Goal: Transaction & Acquisition: Purchase product/service

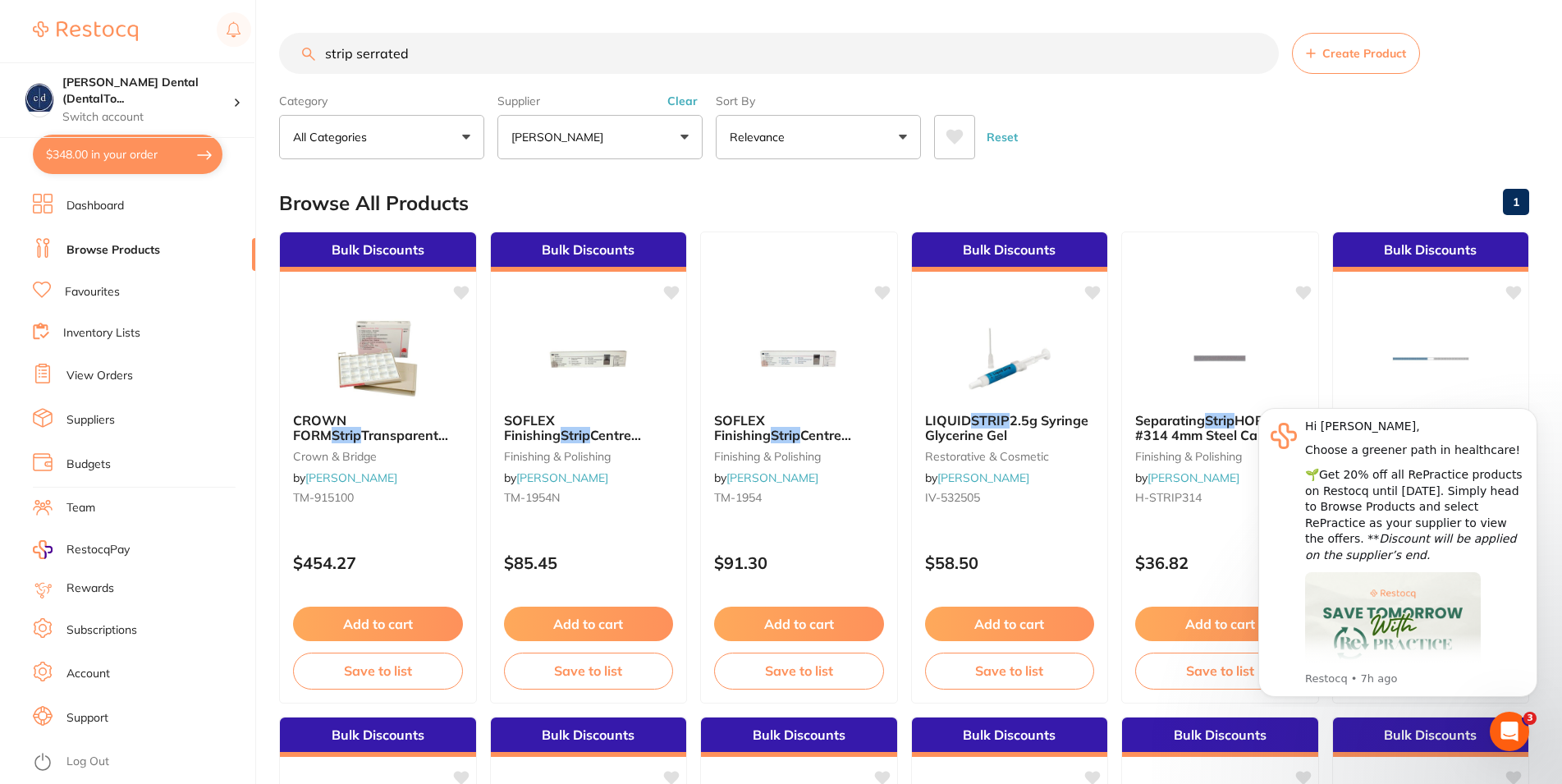
click at [279, 54] on input "strip serrated" at bounding box center [779, 54] width 999 height 41
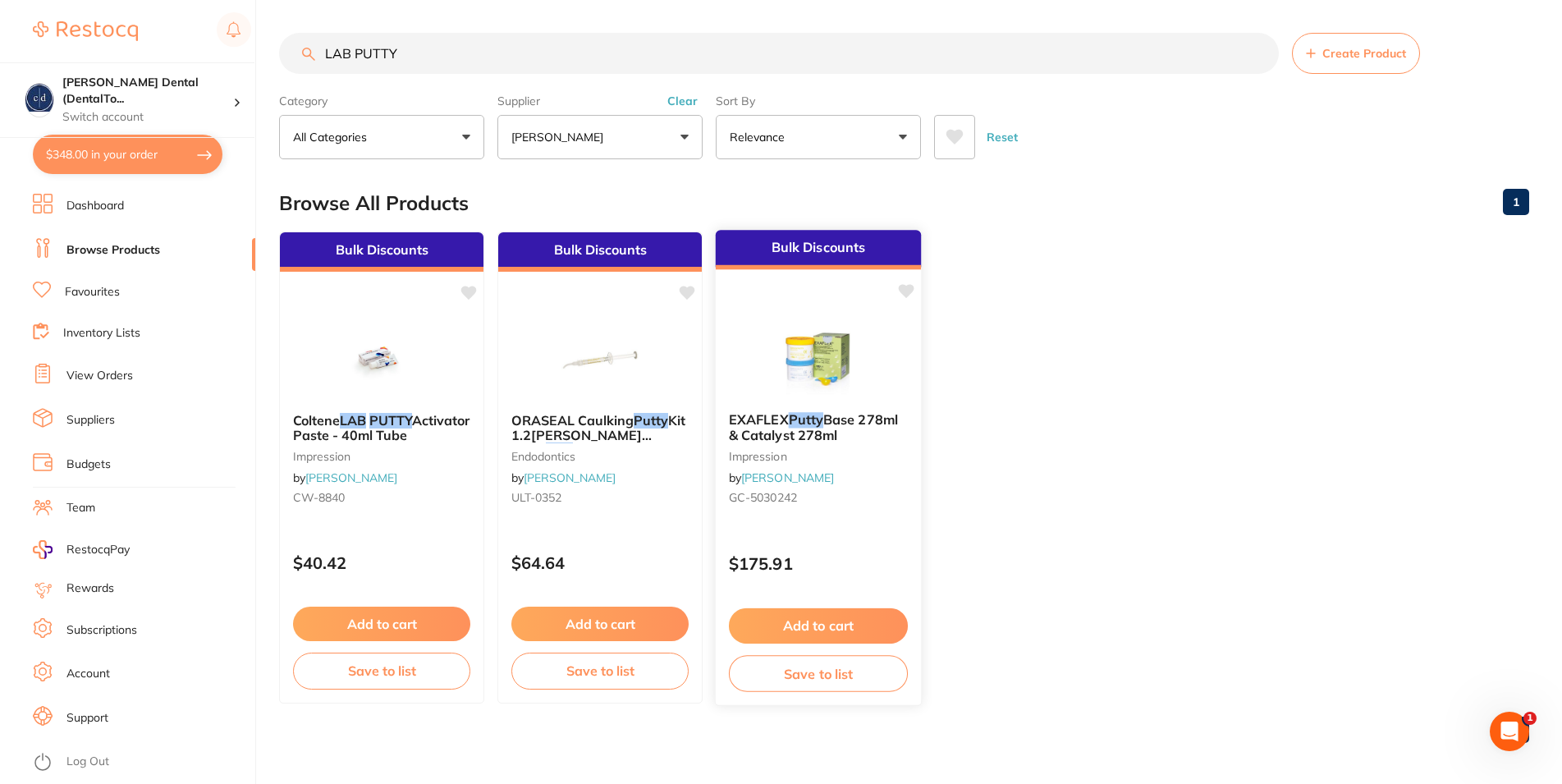
type input "LAB PUTTY"
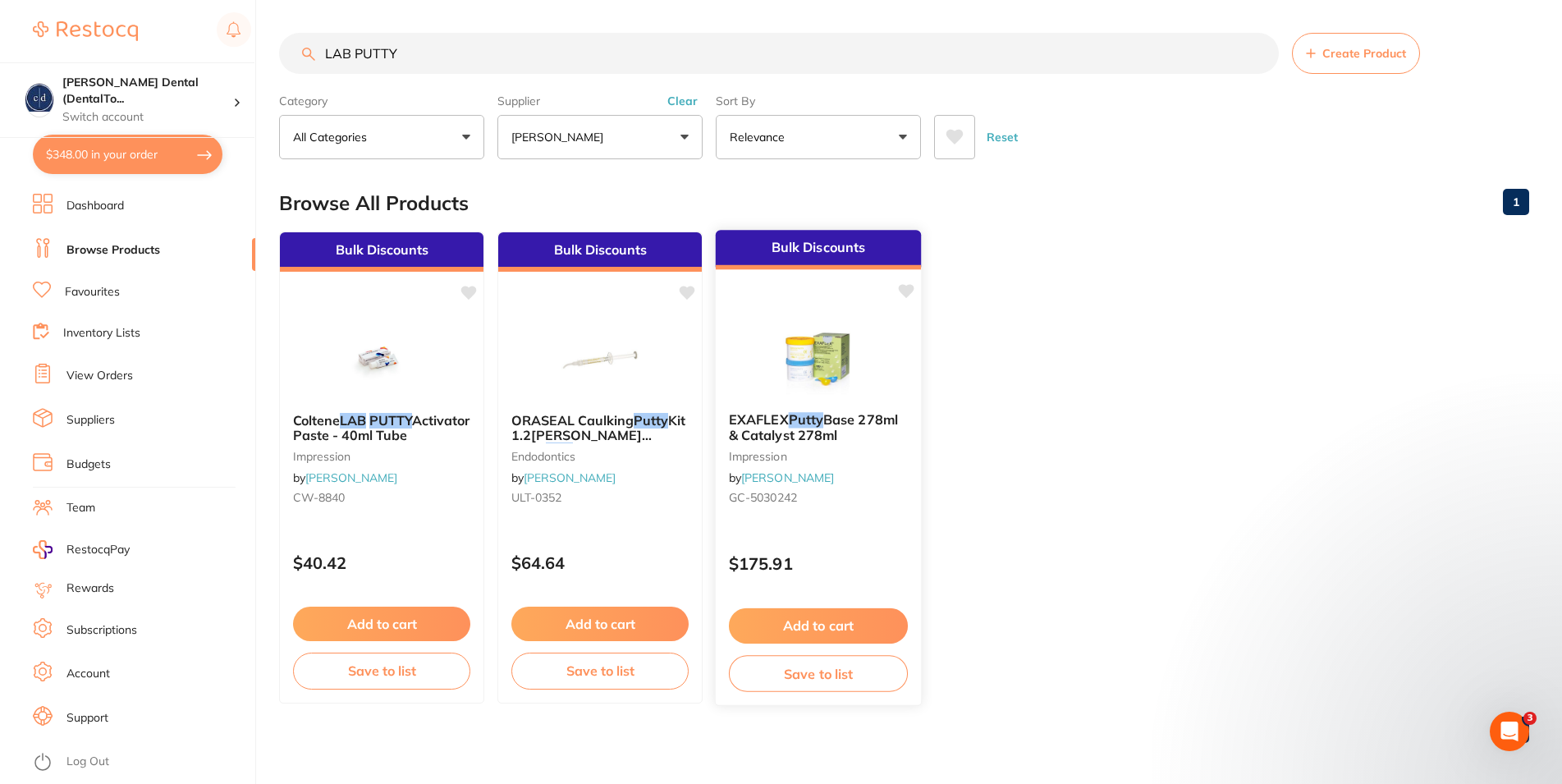
click at [811, 623] on button "Add to cart" at bounding box center [818, 626] width 179 height 35
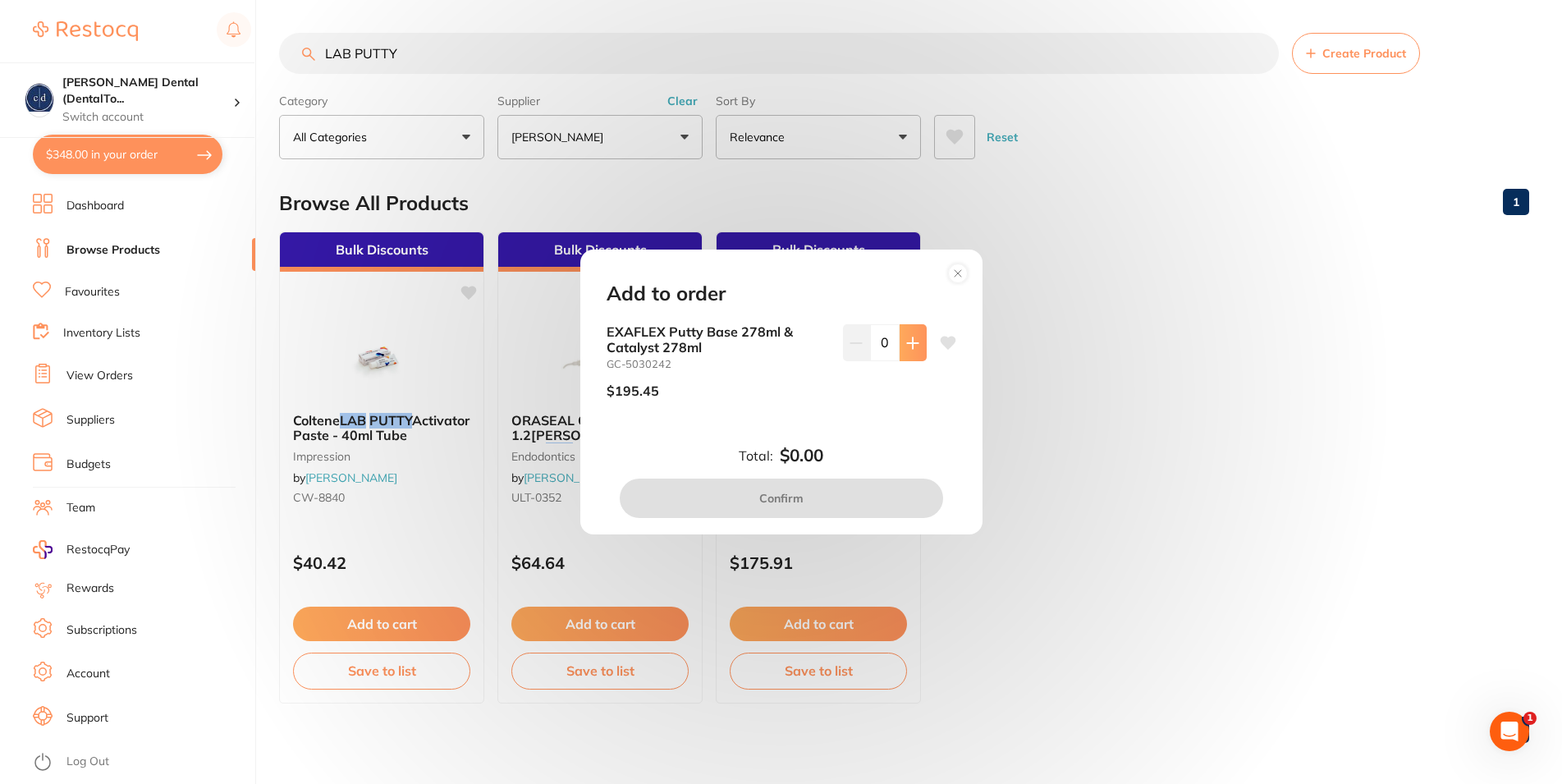
click at [907, 343] on icon at bounding box center [913, 343] width 11 height 11
type input "1"
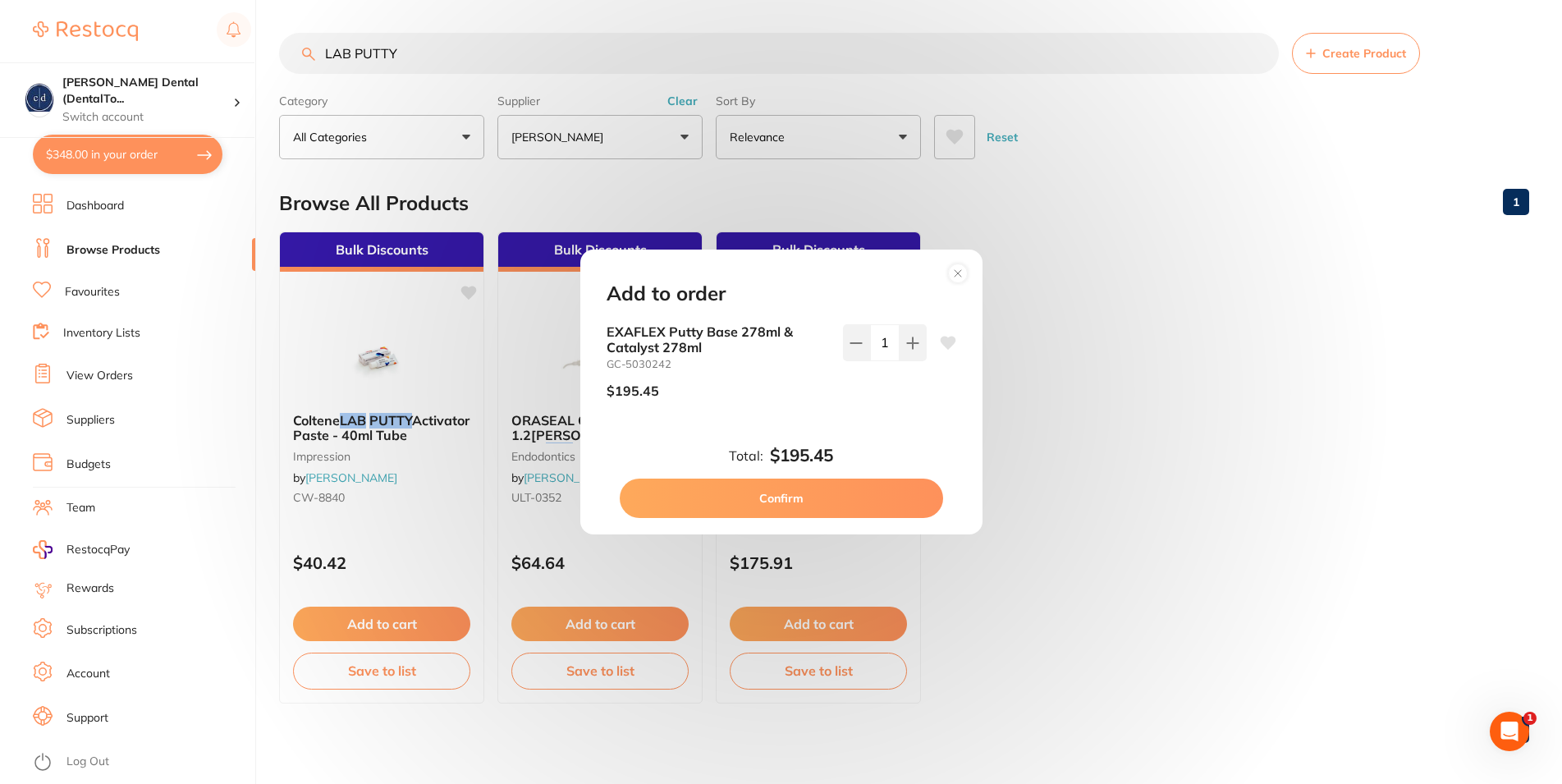
click at [818, 501] on button "Confirm" at bounding box center [781, 498] width 323 height 40
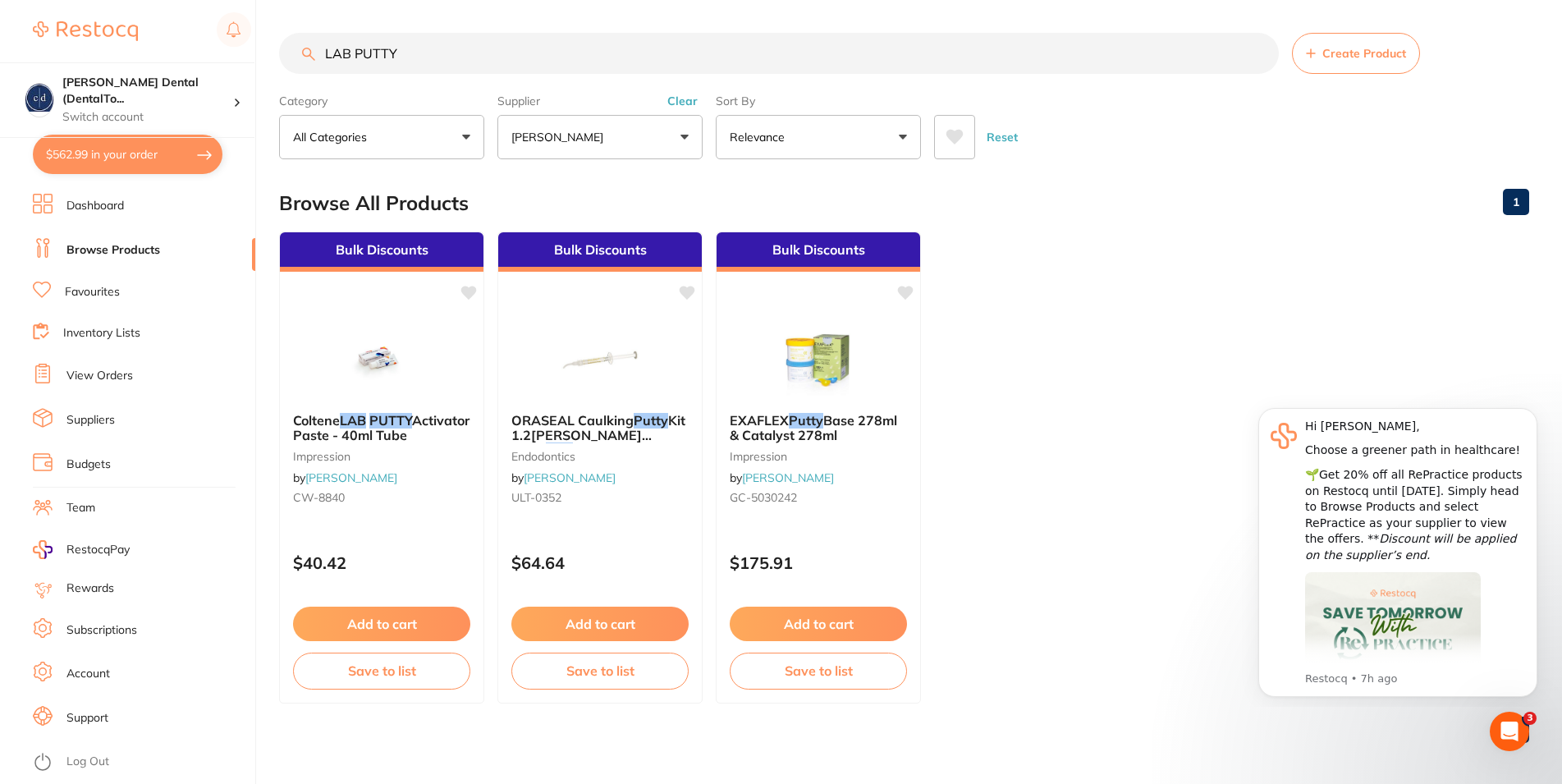
click at [113, 203] on link "Dashboard" at bounding box center [95, 206] width 57 height 17
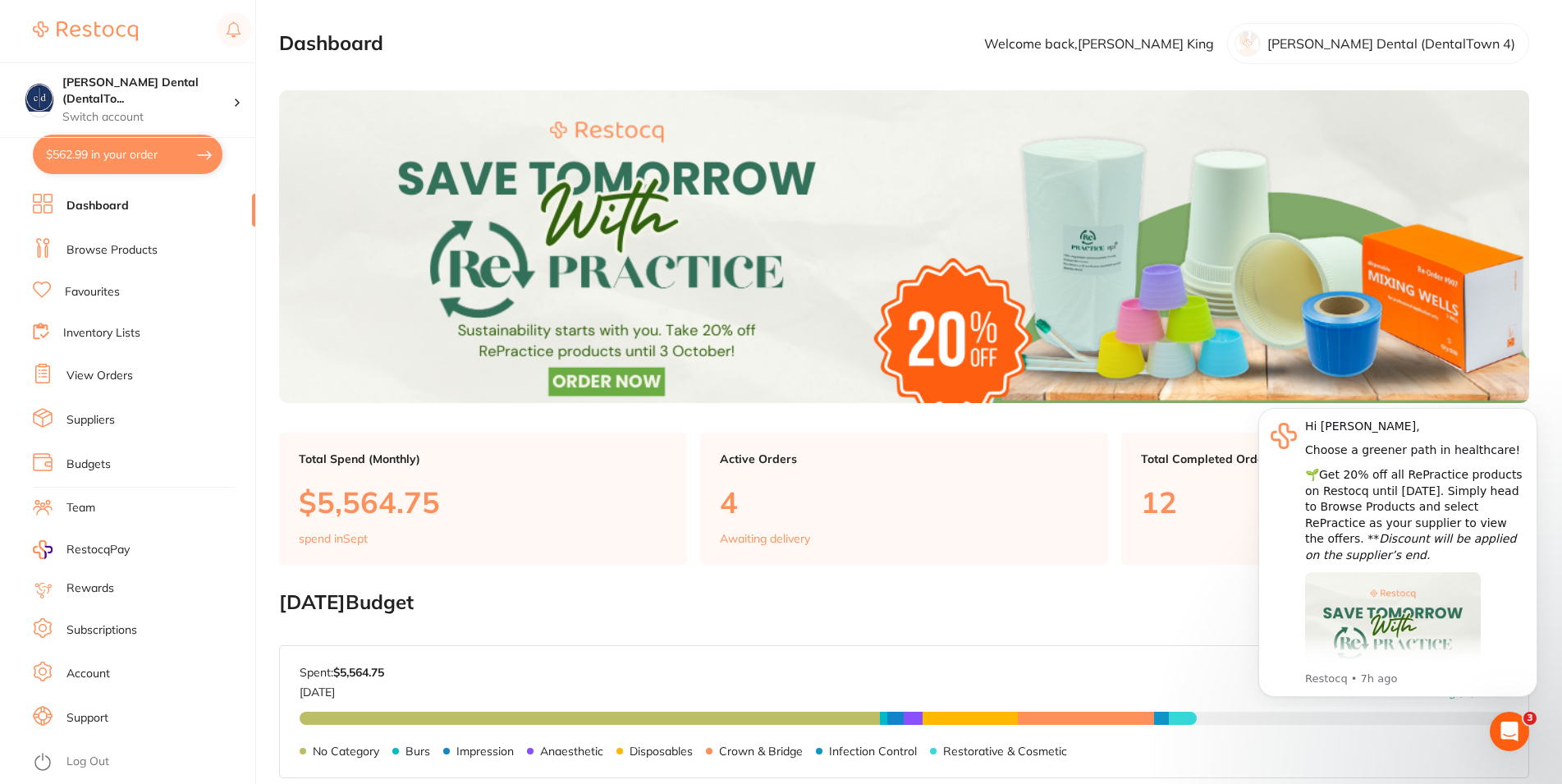
click at [114, 371] on link "View Orders" at bounding box center [100, 376] width 67 height 17
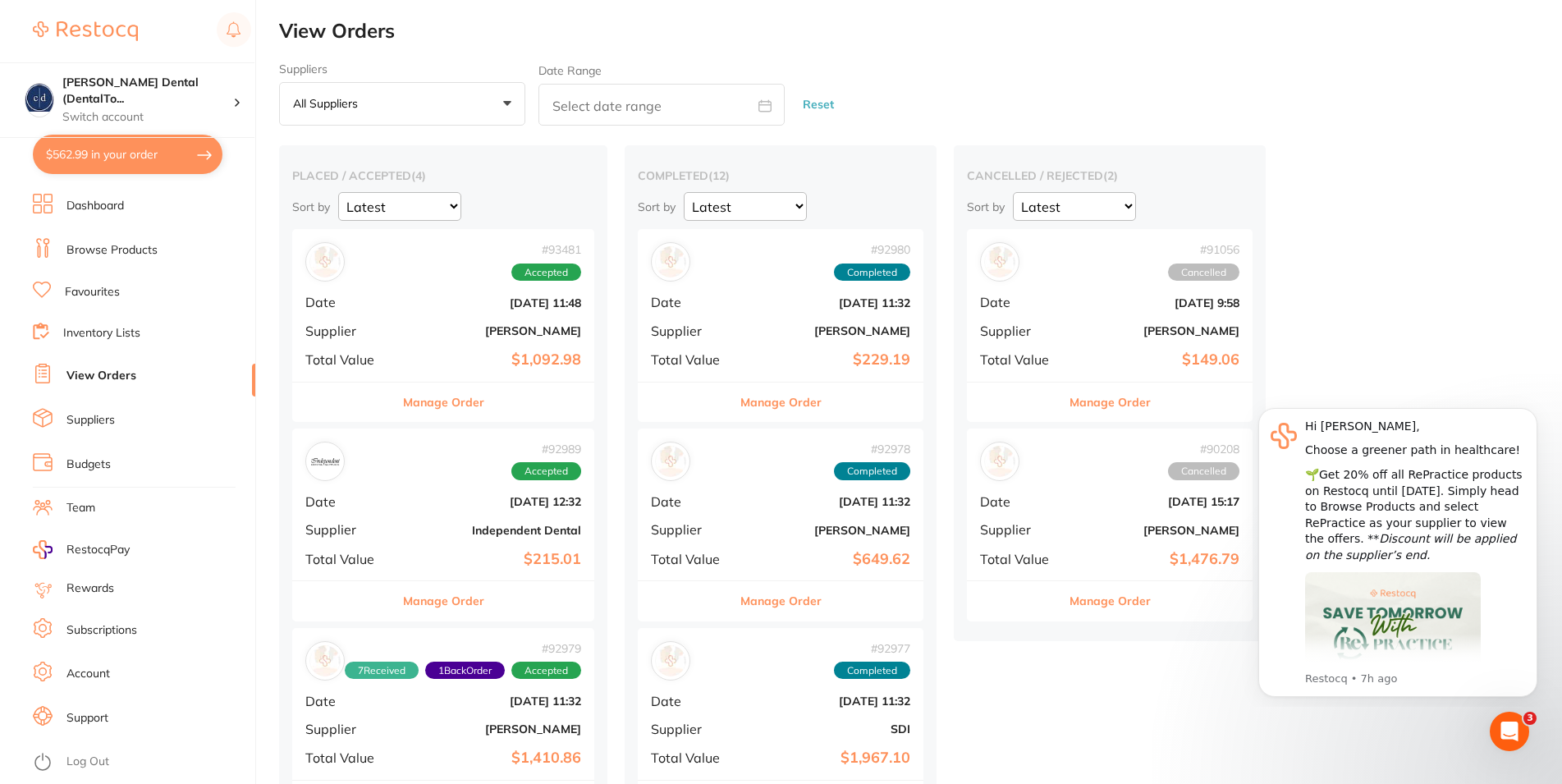
click at [115, 201] on link "Dashboard" at bounding box center [95, 206] width 57 height 17
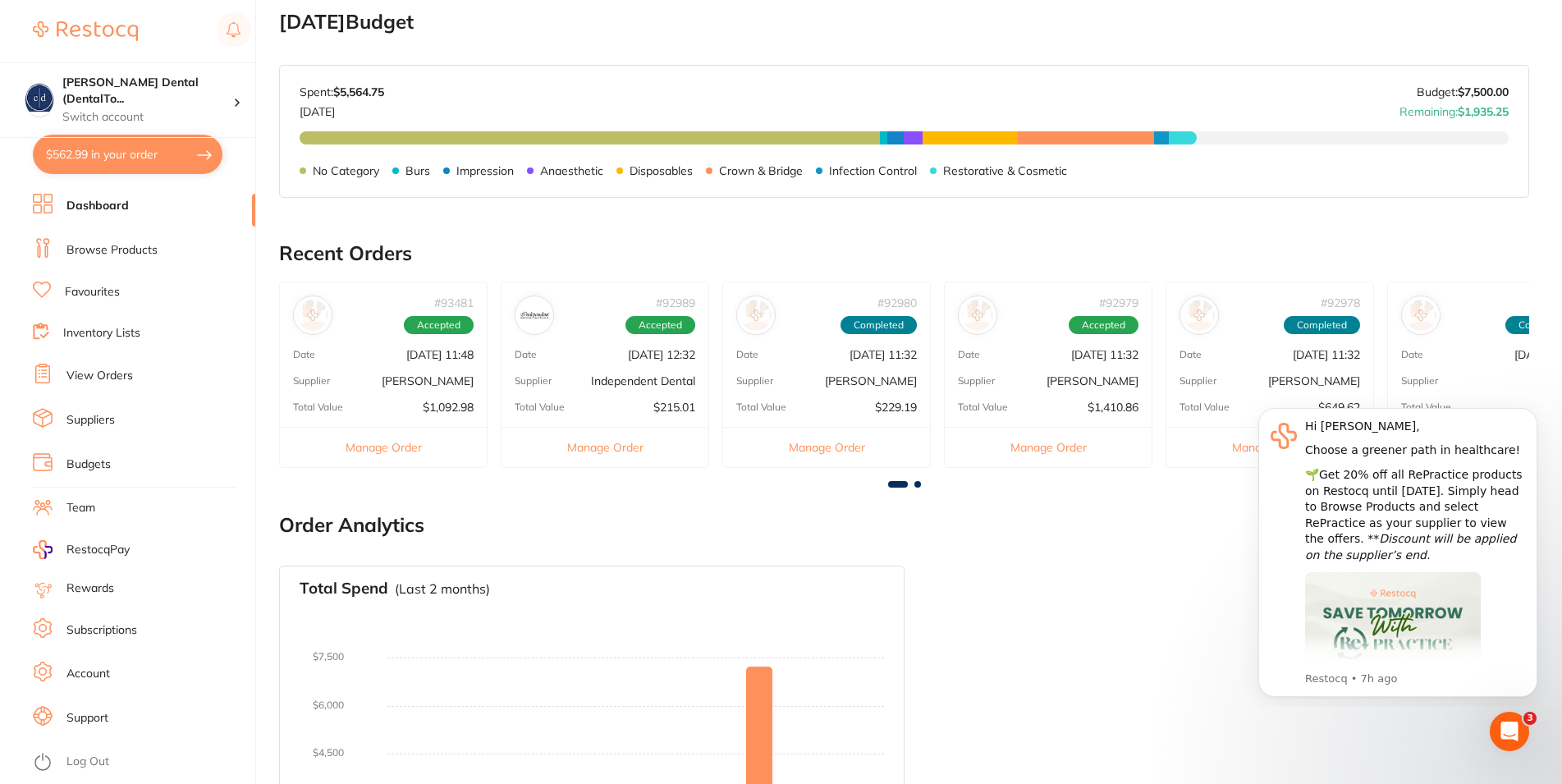
click at [535, 399] on div "# 92989 Accepted Date [DATE] 12:32 Supplier Independent Dental Total Value $215…" at bounding box center [605, 375] width 209 height 187
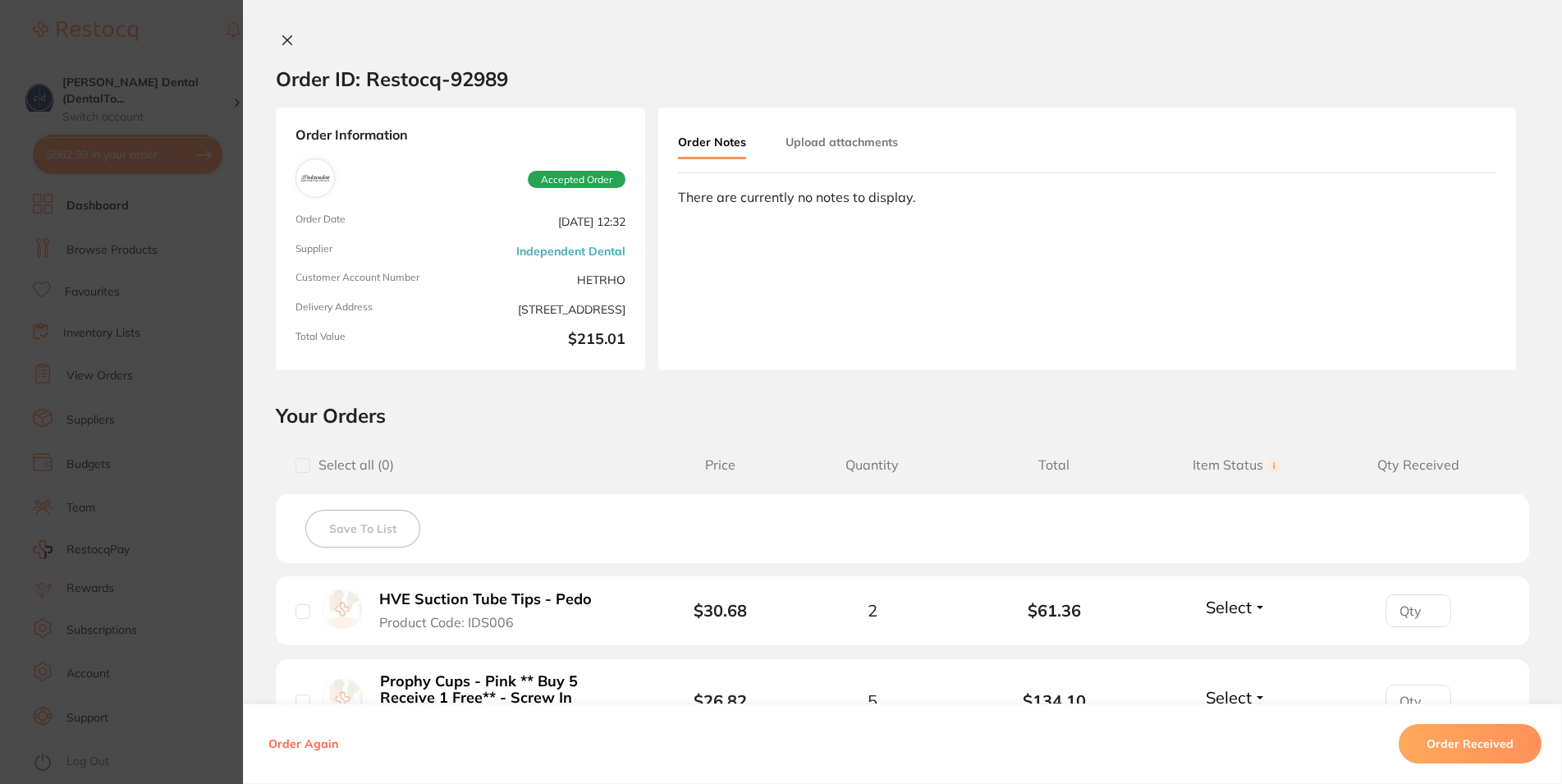
click at [564, 245] on link "Independent Dental" at bounding box center [571, 251] width 109 height 13
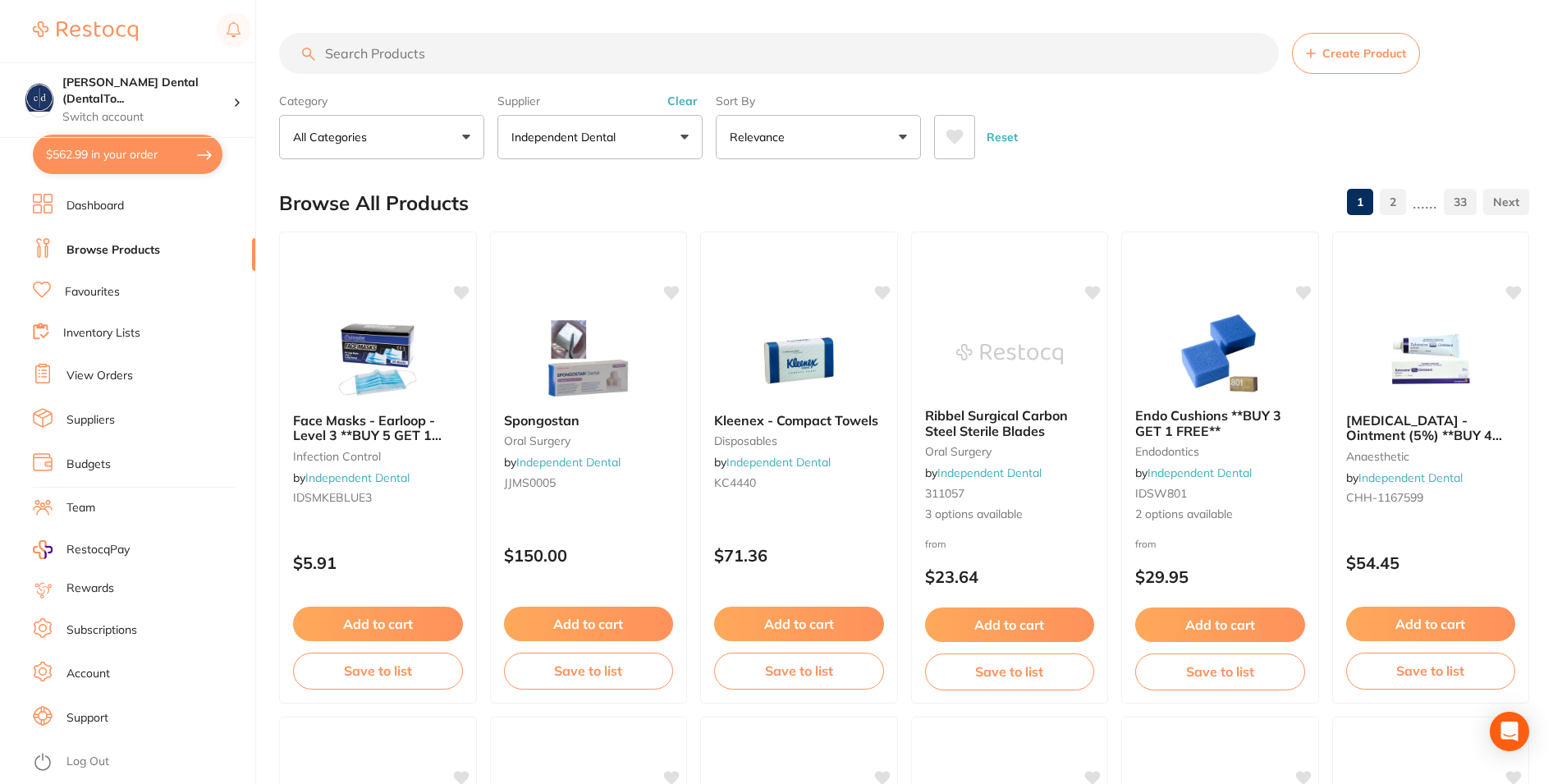
click at [107, 213] on link "Dashboard" at bounding box center [95, 206] width 57 height 17
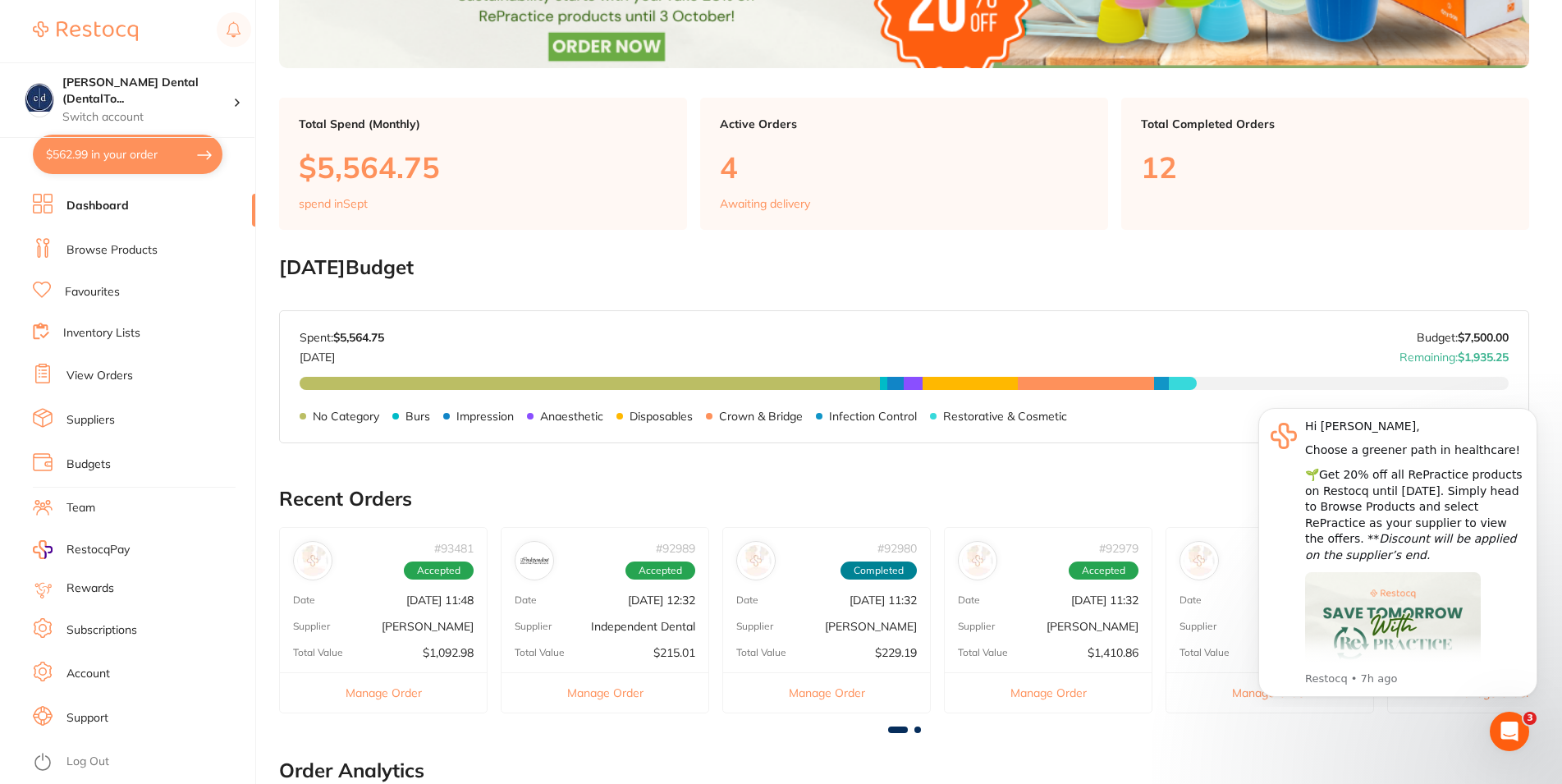
scroll to position [502, 0]
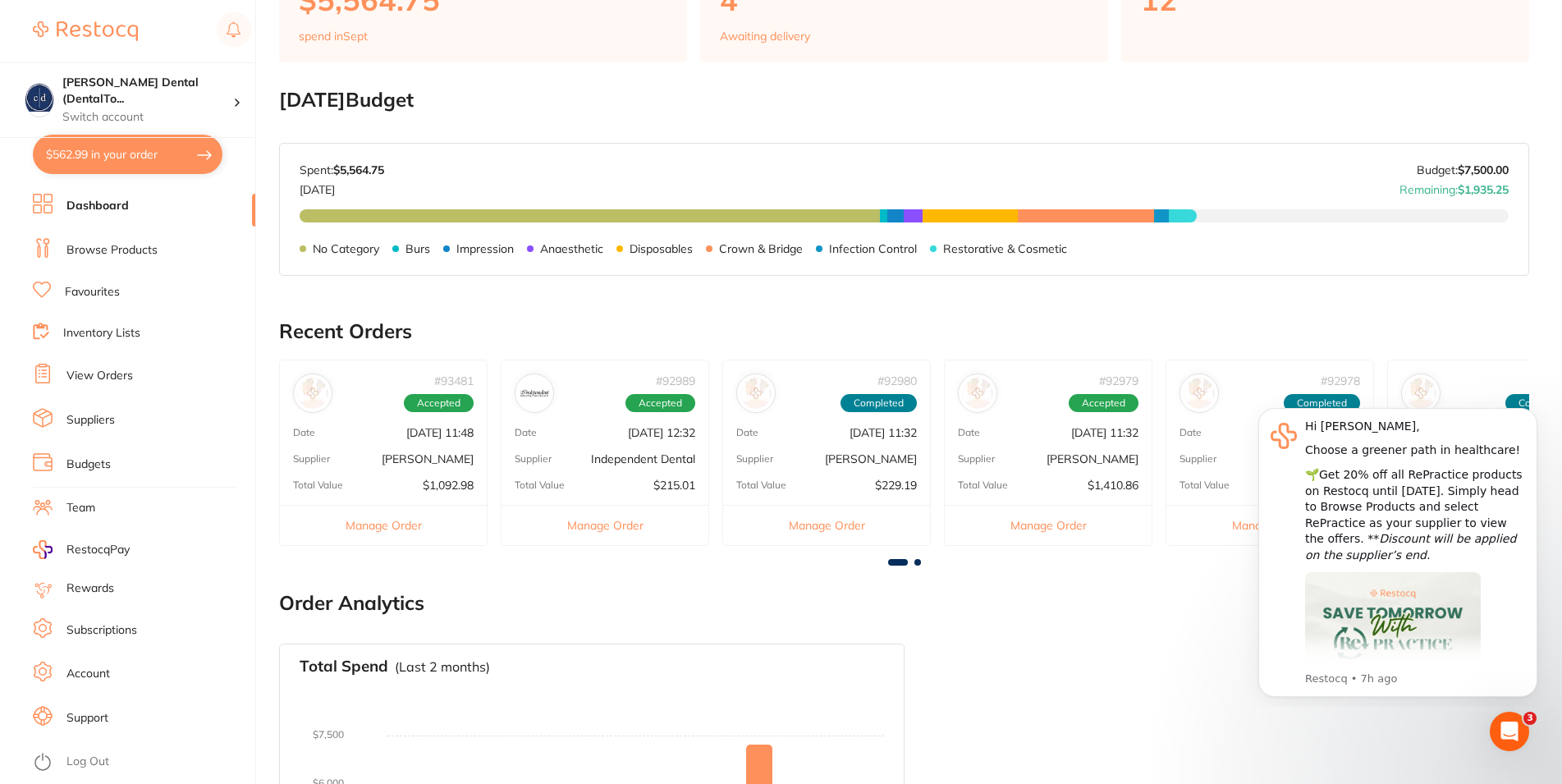
click at [632, 520] on button "Manage Order" at bounding box center [605, 525] width 207 height 41
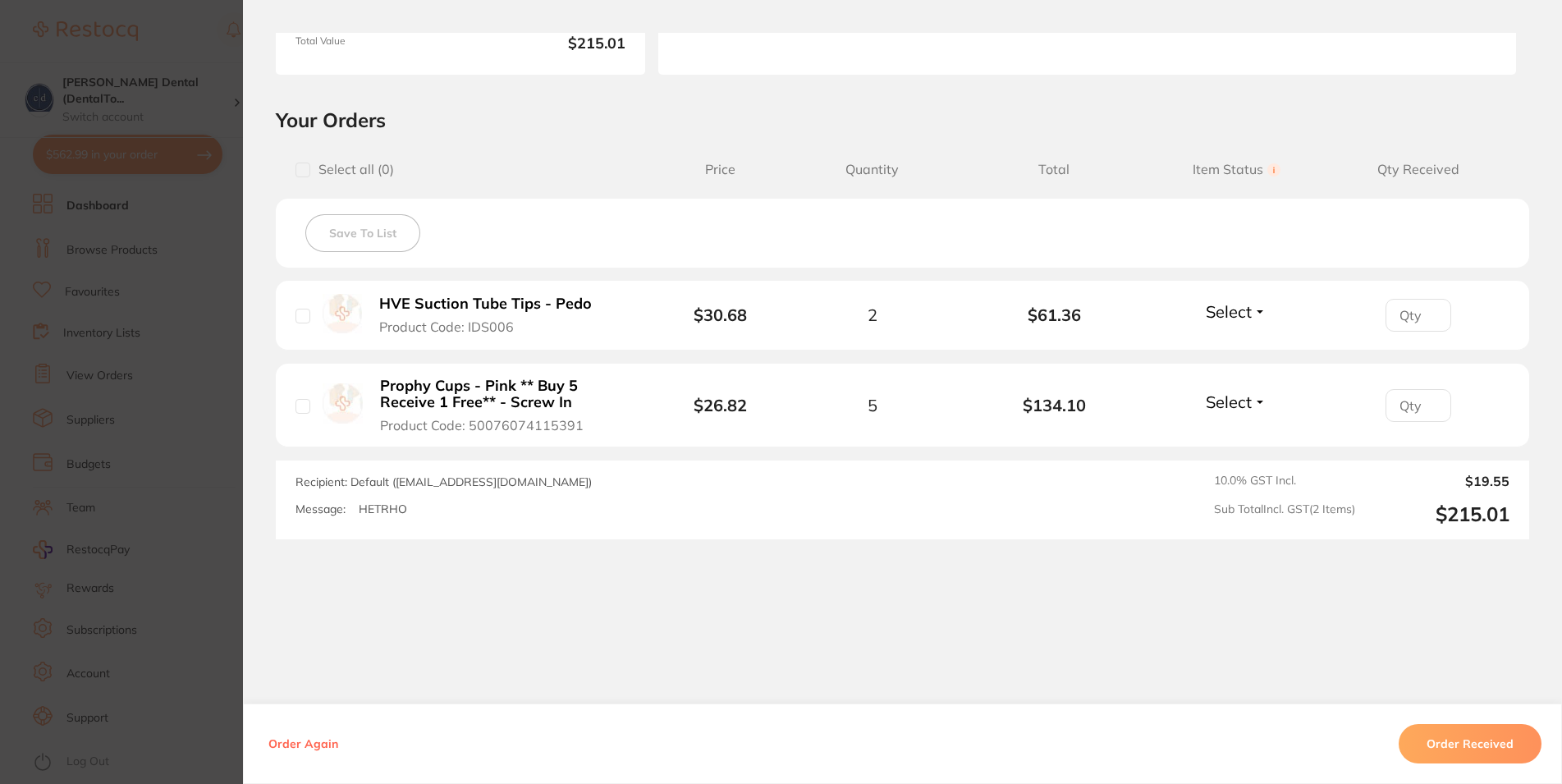
scroll to position [0, 0]
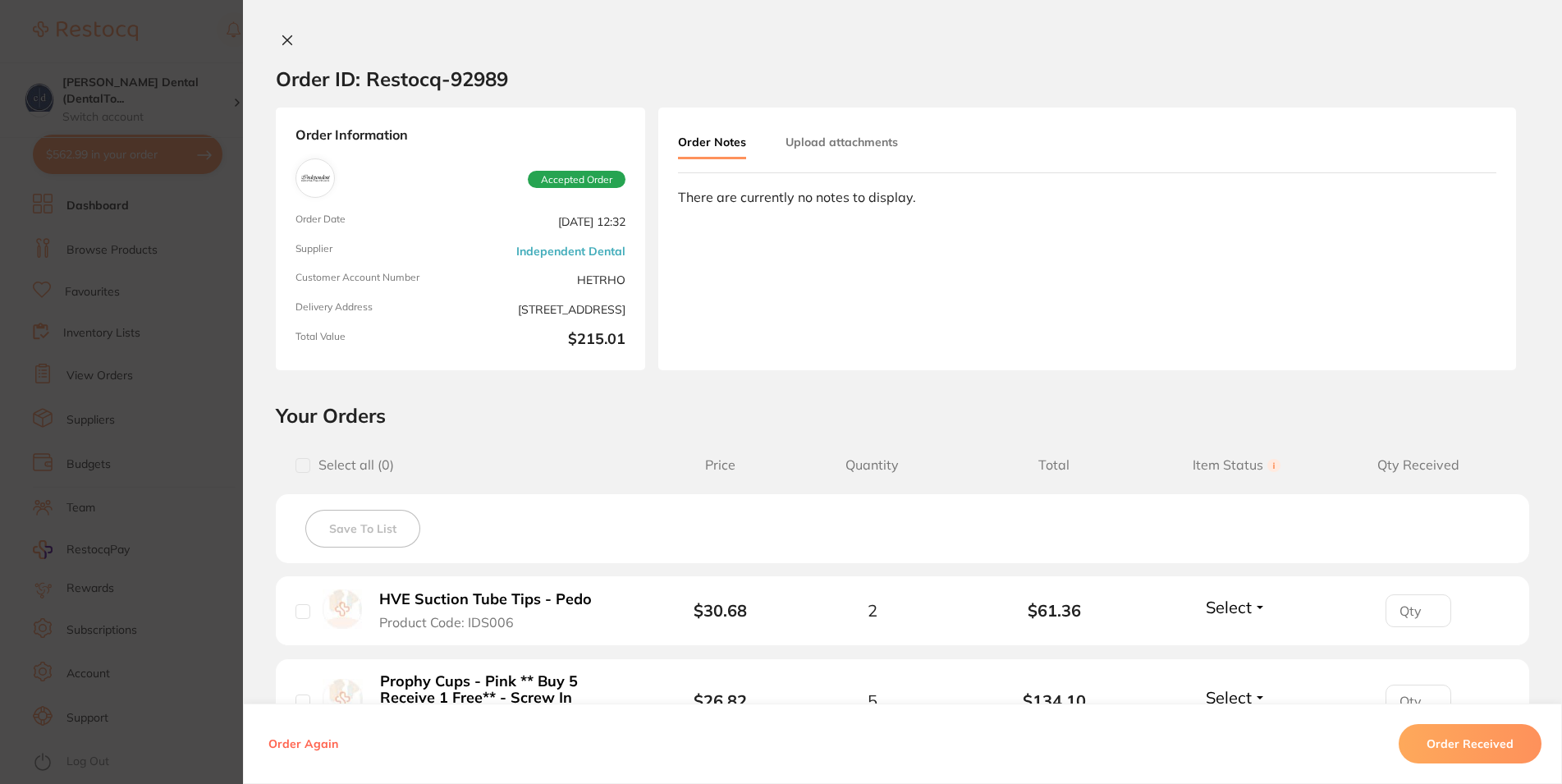
click at [195, 224] on section "Order ID: Restocq- 92989 Order Information Accepted Order Order Date [DATE] 12:…" at bounding box center [781, 392] width 1562 height 784
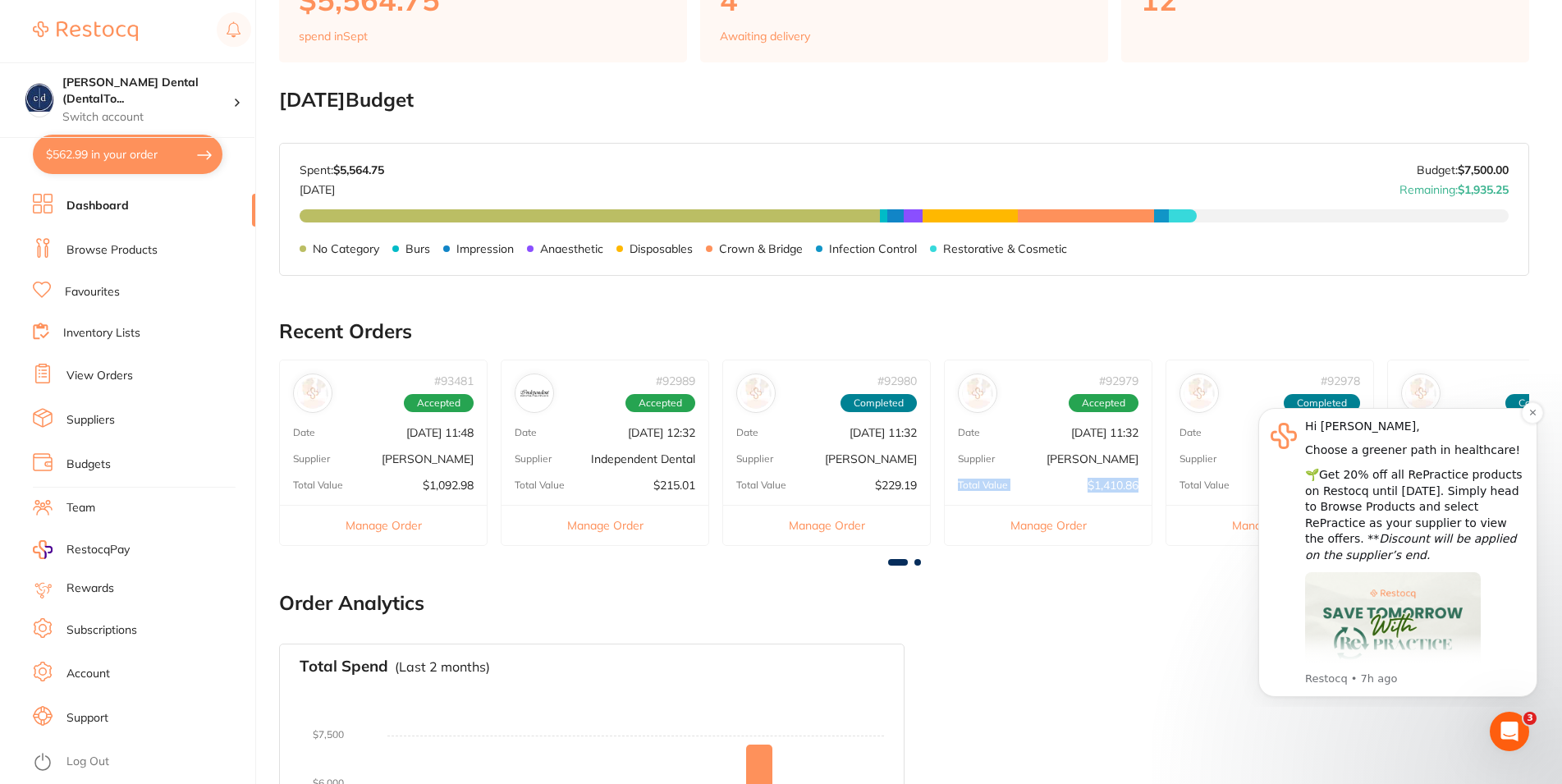
drag, startPoint x: 2133, startPoint y: 955, endPoint x: 1352, endPoint y: 519, distance: 894.5
drag, startPoint x: 1056, startPoint y: 662, endPoint x: 1181, endPoint y: 611, distance: 135.0
click at [1530, 411] on icon "Dismiss notification" at bounding box center [1533, 413] width 9 height 9
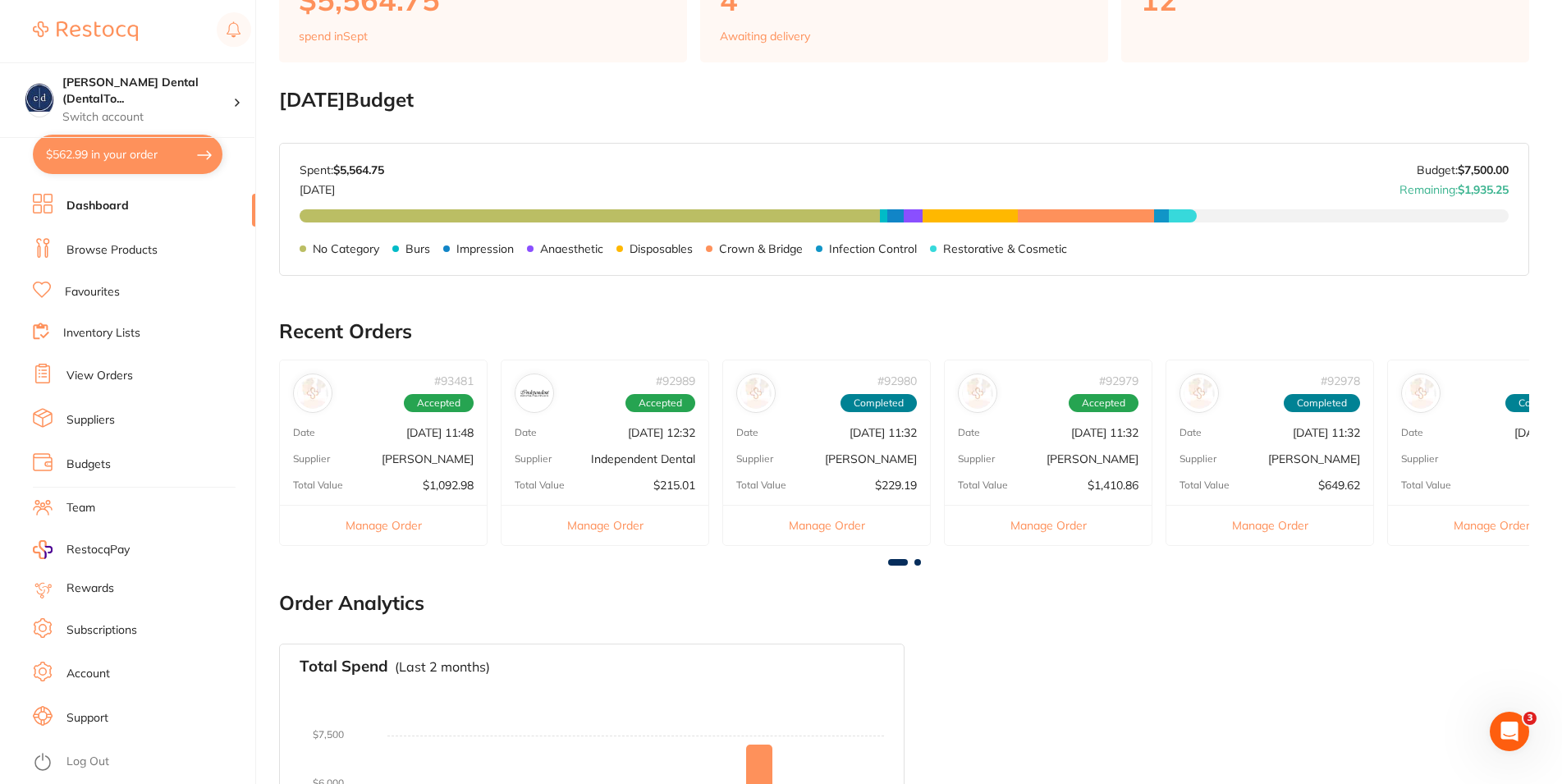
click at [918, 558] on div "# 93481 Accepted Date [DATE] 11:48 Supplier [PERSON_NAME] Total Value $1,092.98…" at bounding box center [903, 459] width 1250 height 199
click at [918, 559] on div "# 93481 Accepted Date [DATE] 11:48 Supplier [PERSON_NAME] Total Value $1,092.98…" at bounding box center [903, 459] width 1250 height 199
click at [918, 561] on span at bounding box center [917, 561] width 6 height 6
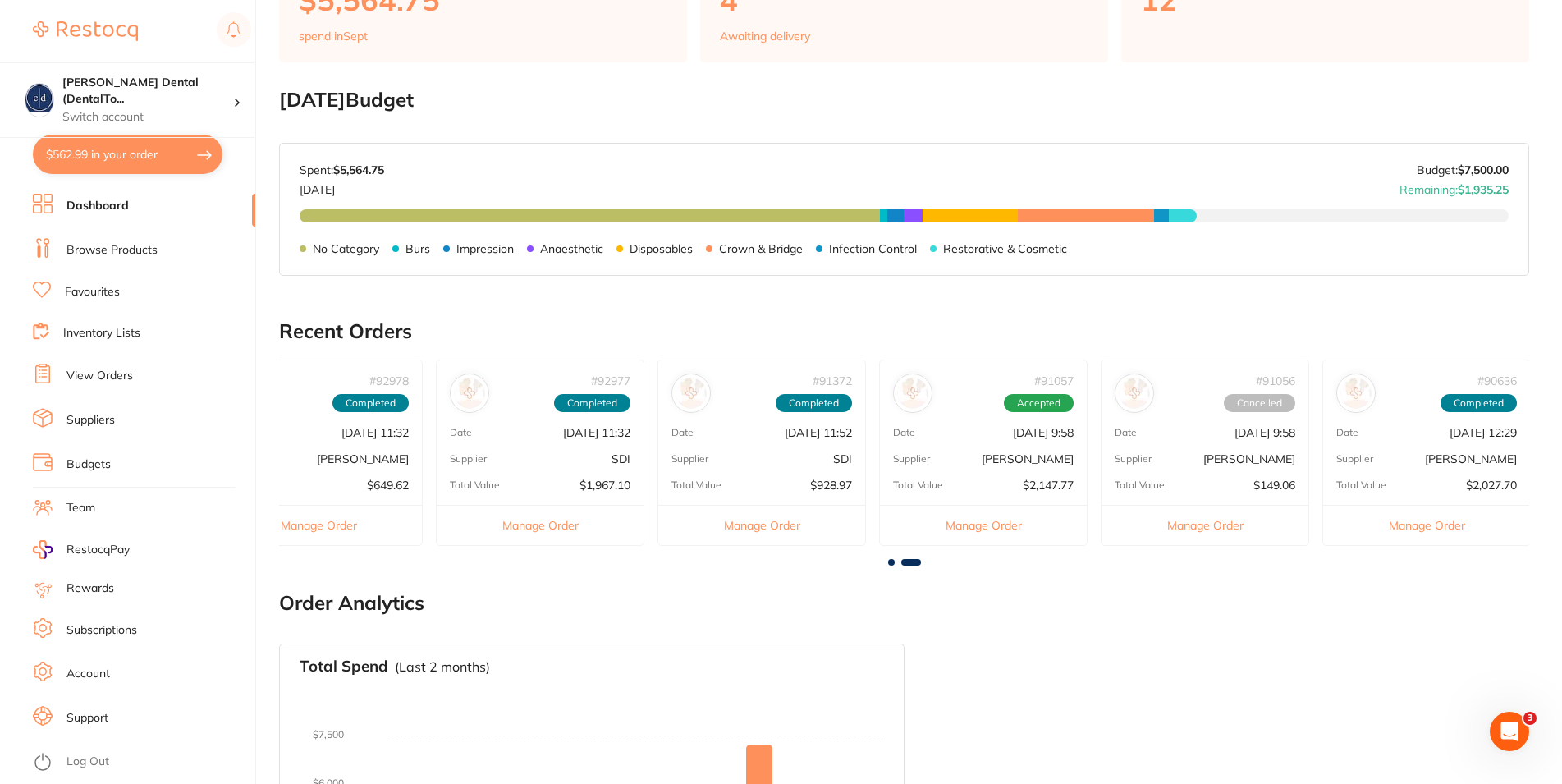
scroll to position [0, 953]
drag, startPoint x: 914, startPoint y: 559, endPoint x: 1214, endPoint y: 586, distance: 301.2
click at [1213, 586] on main "Dashboard Welcome back, [PERSON_NAME] [PERSON_NAME] Dental (DentalTown 4) Total…" at bounding box center [920, 263] width 1283 height 1531
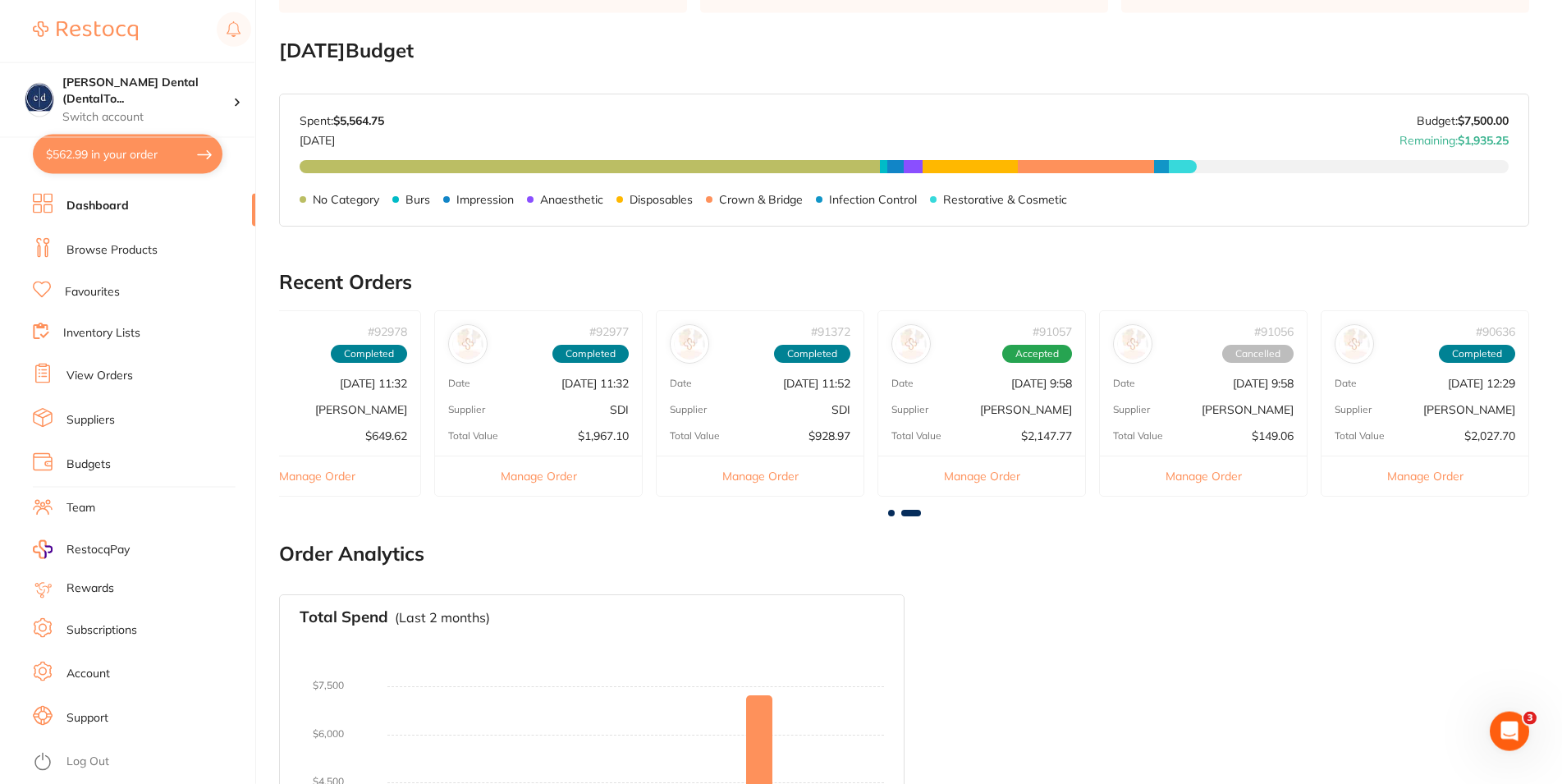
click at [915, 509] on div "# 93481 Accepted Date [DATE] 11:48 Supplier [PERSON_NAME] Total Value $1,092.98…" at bounding box center [903, 413] width 1250 height 206
click at [914, 513] on span at bounding box center [911, 513] width 19 height 6
click at [889, 513] on span at bounding box center [891, 513] width 6 height 6
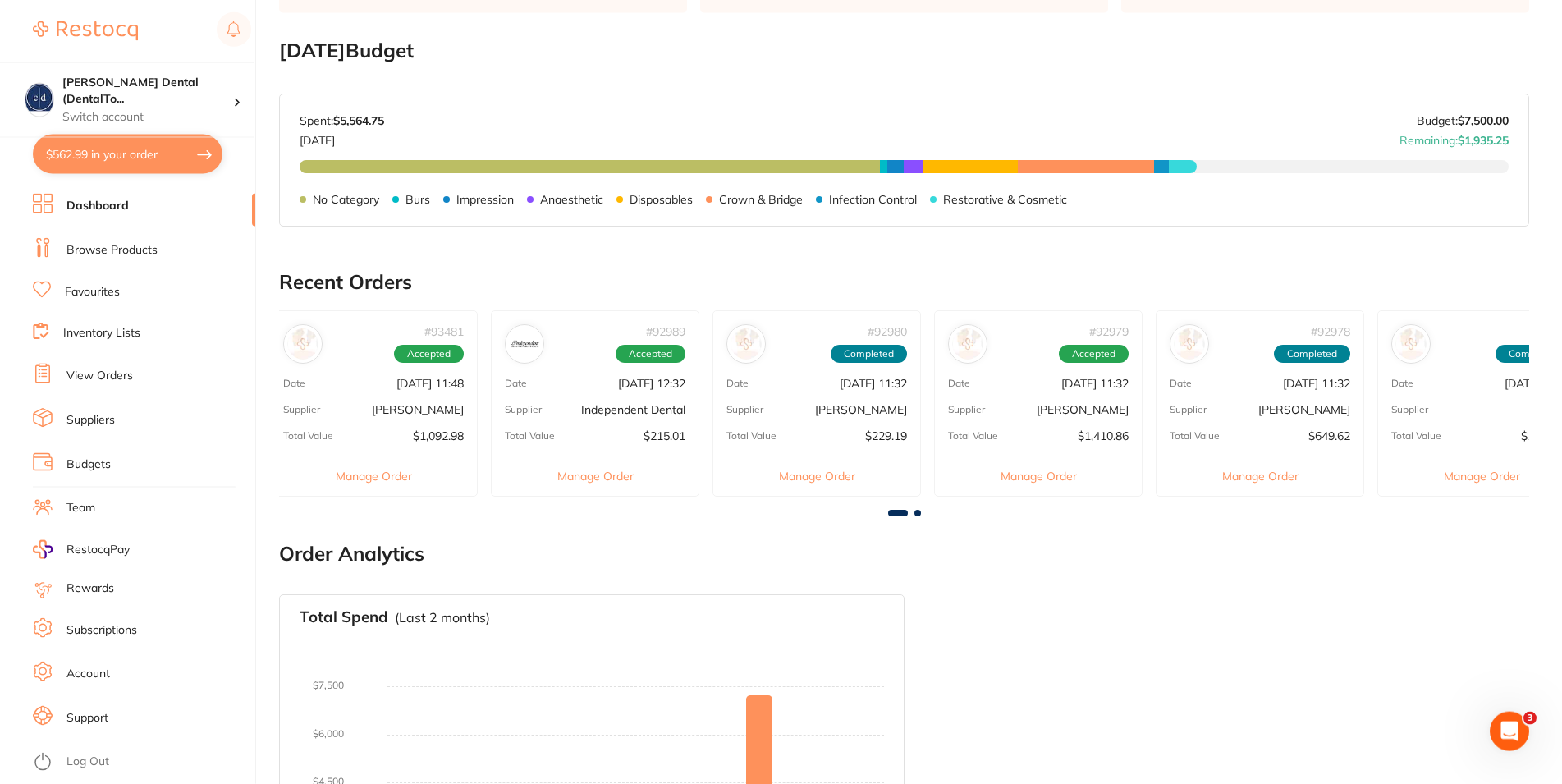
scroll to position [0, 0]
click at [631, 403] on p "Independent Dental" at bounding box center [643, 409] width 104 height 13
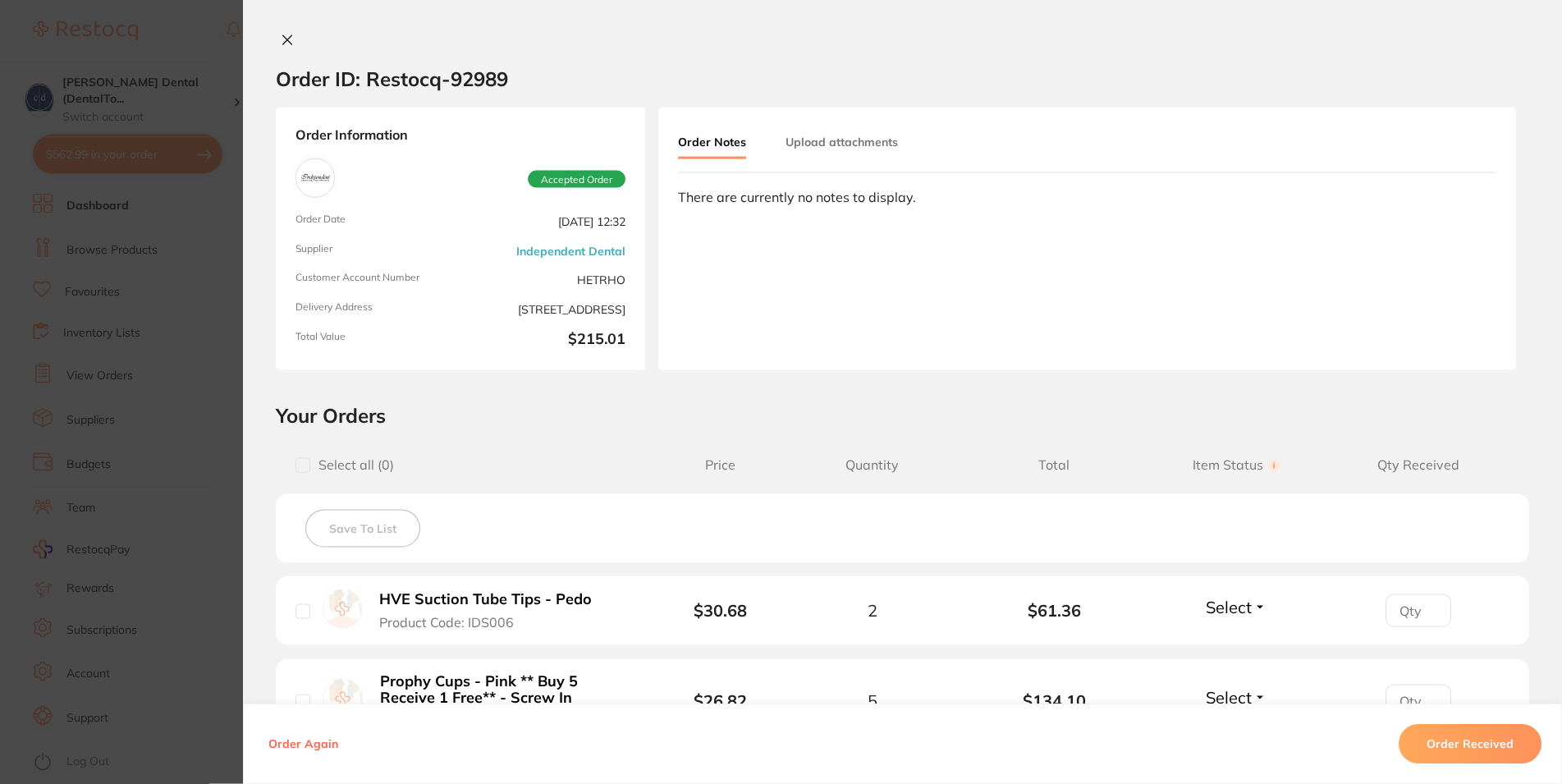
drag, startPoint x: 1547, startPoint y: 533, endPoint x: 1557, endPoint y: 638, distance: 105.5
click at [1557, 638] on div "Order ID: Restocq- 92989 Order Information Accepted Order Order Date [DATE] 12:…" at bounding box center [902, 408] width 1319 height 751
click at [833, 763] on div "Order Again Order Received" at bounding box center [902, 743] width 1319 height 80
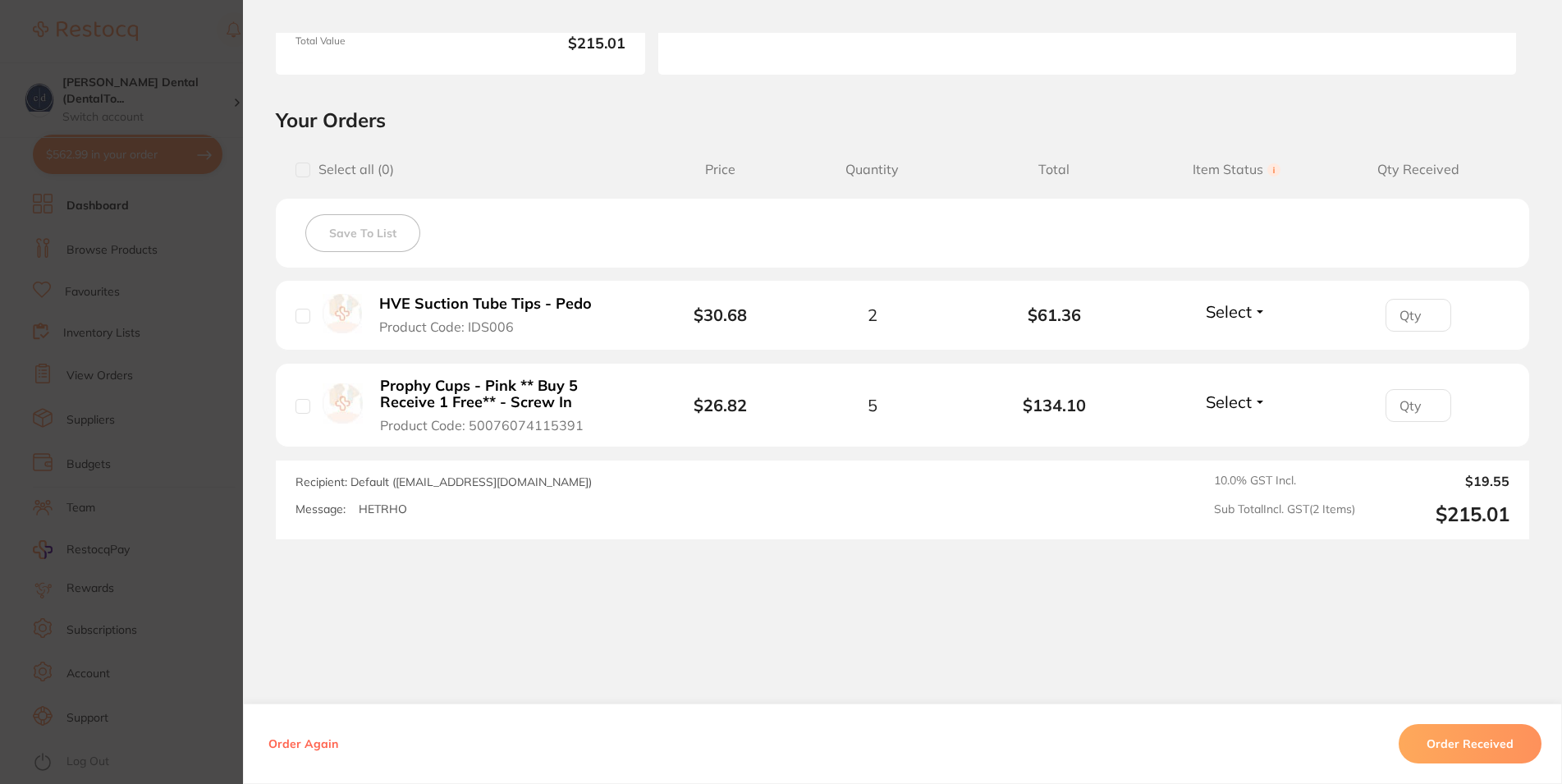
scroll to position [0, 0]
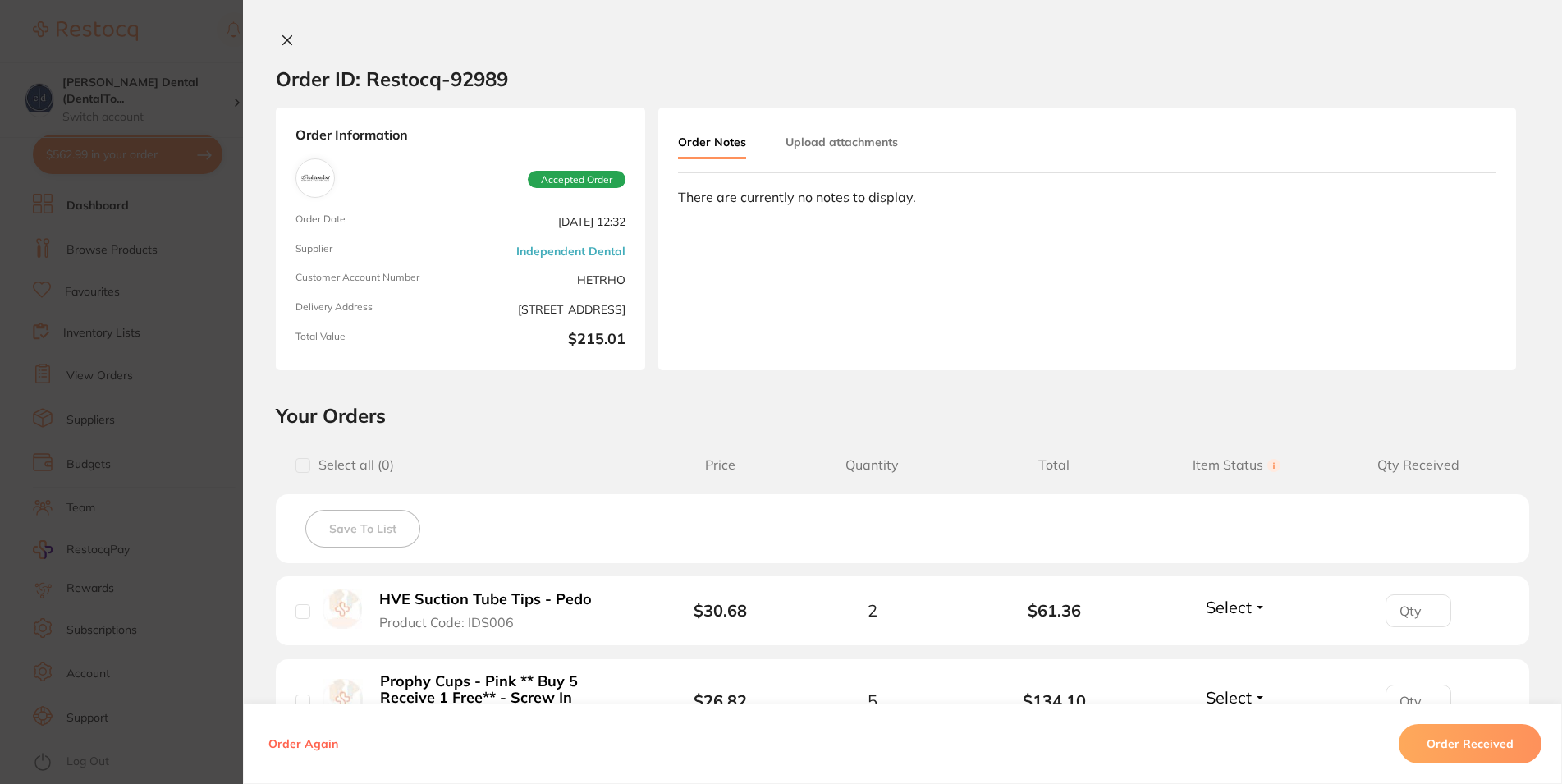
click at [284, 38] on icon at bounding box center [288, 41] width 9 height 9
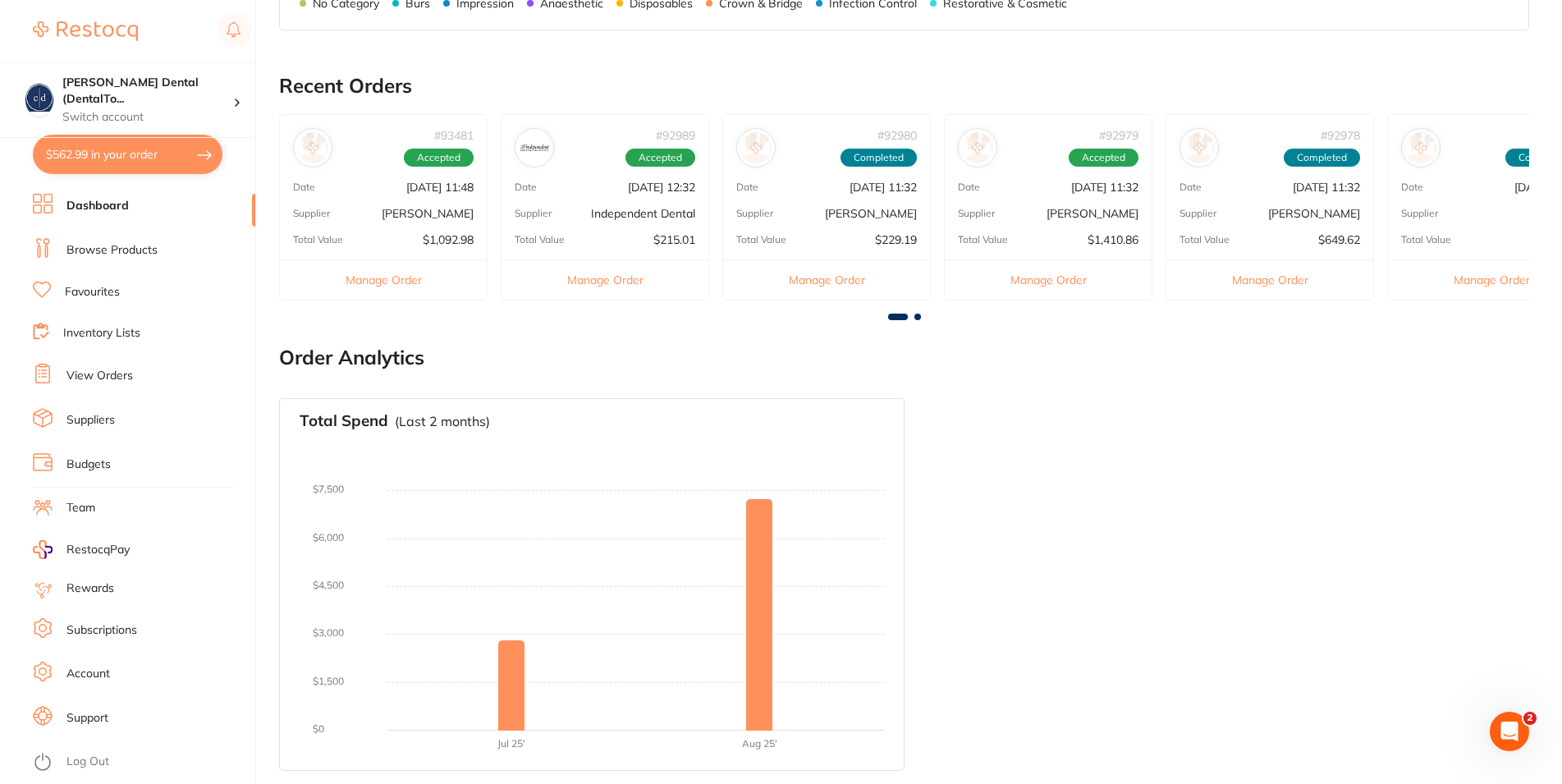
click at [100, 204] on link "Dashboard" at bounding box center [98, 206] width 63 height 17
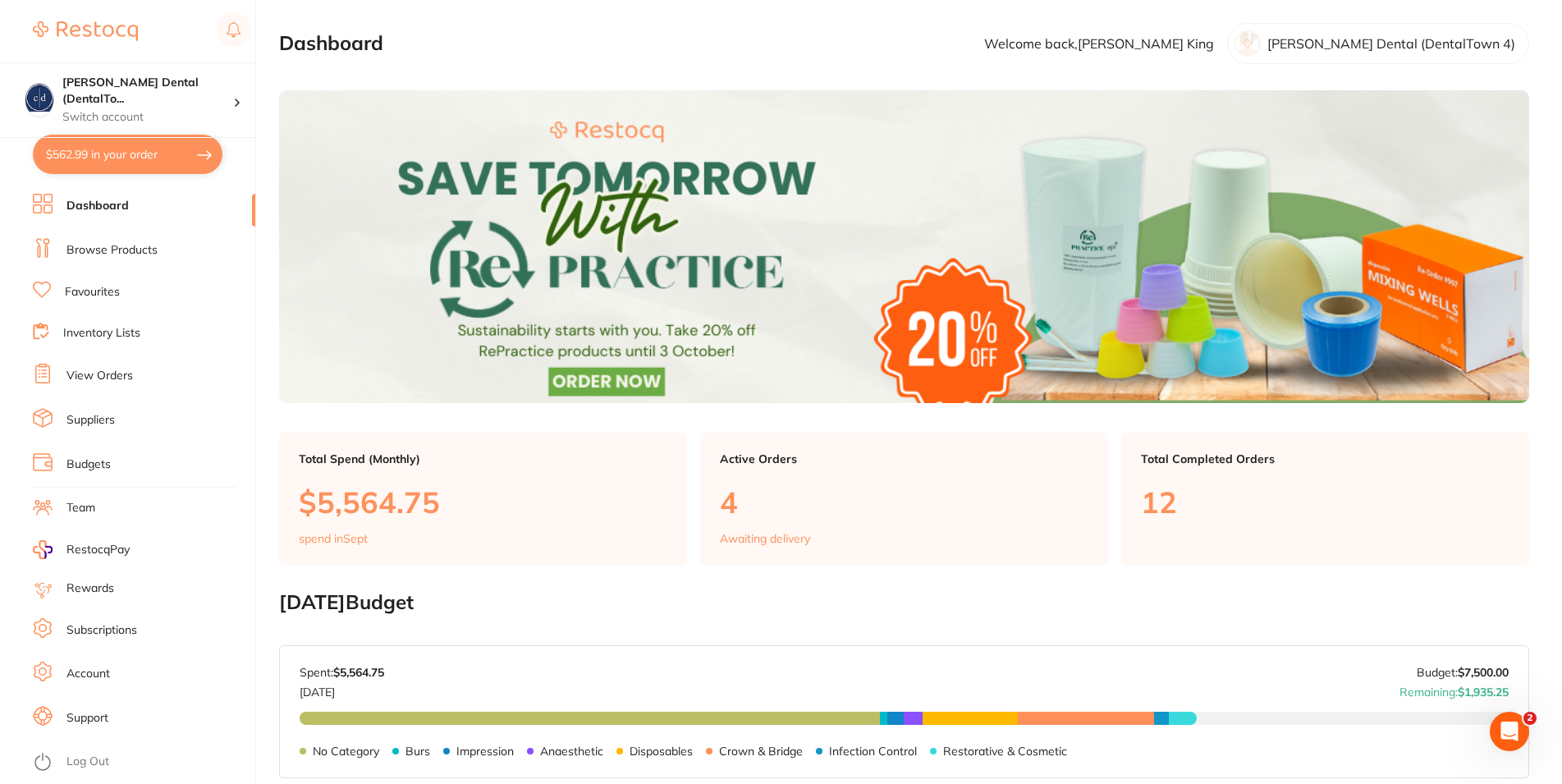
click at [122, 247] on link "Browse Products" at bounding box center [112, 250] width 91 height 17
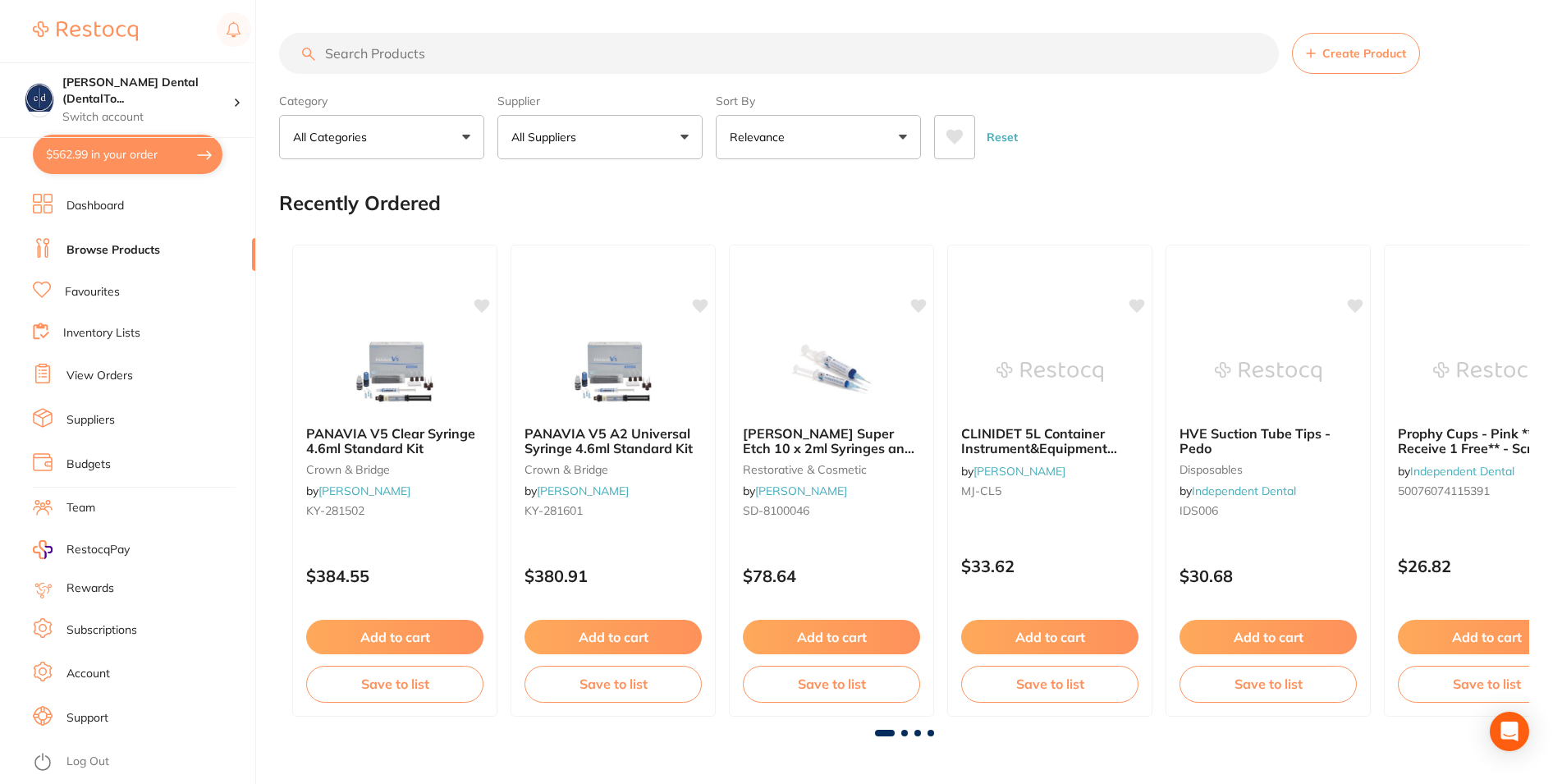
click at [407, 54] on input "search" at bounding box center [779, 54] width 999 height 41
type input "L"
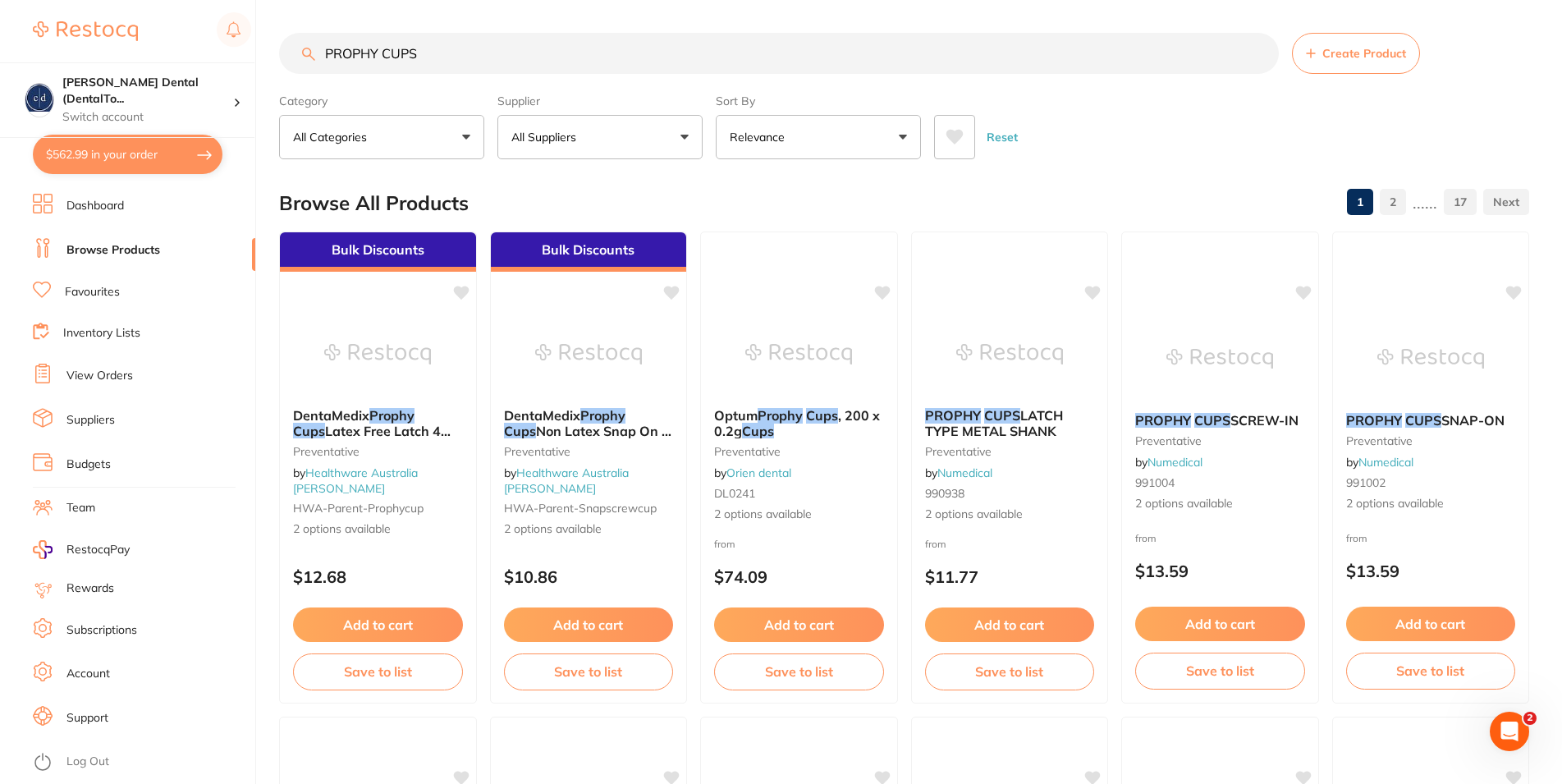
type input "PROPHY CUPS"
click at [651, 139] on button "All Suppliers" at bounding box center [600, 137] width 205 height 44
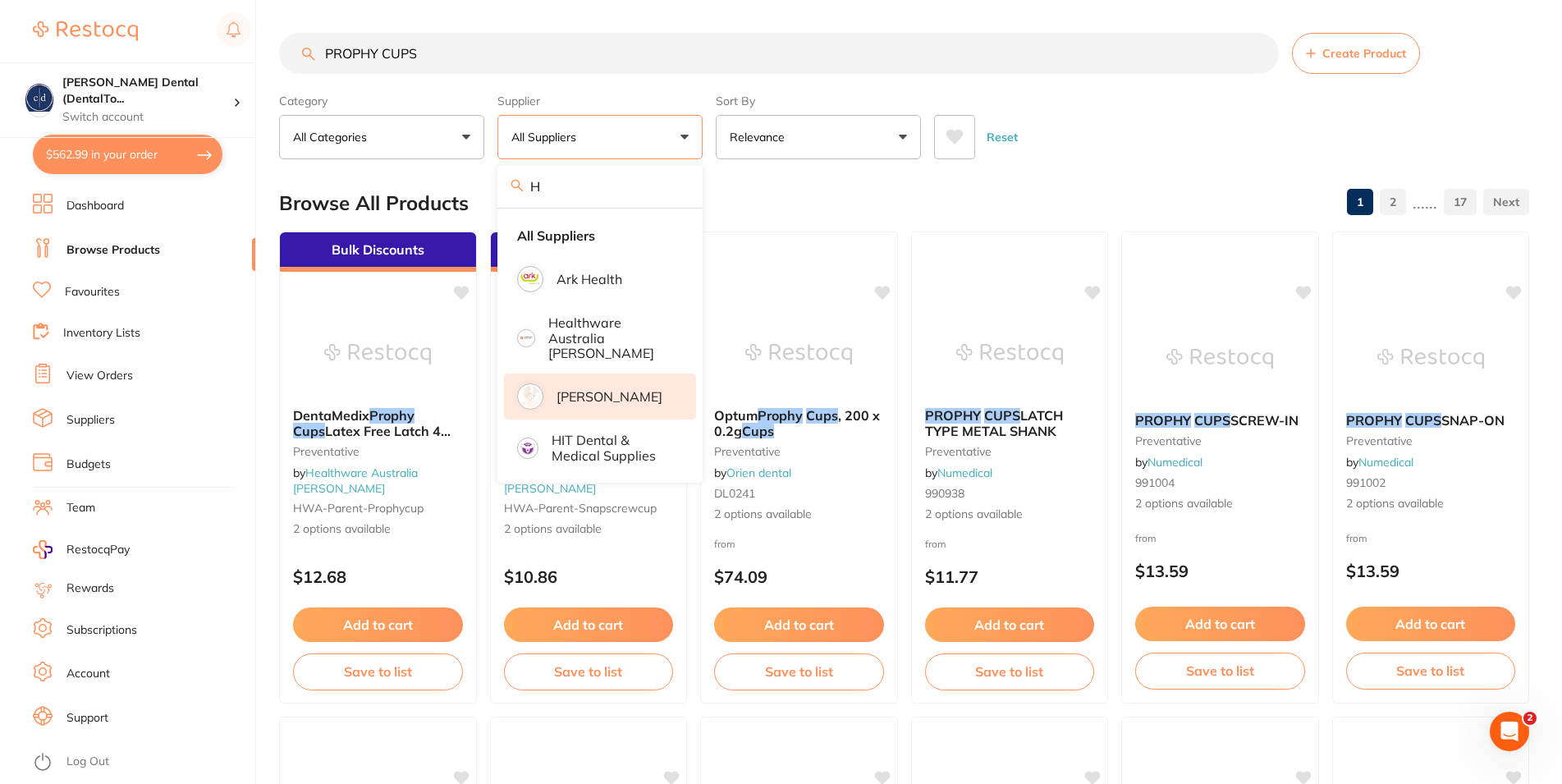
type input "H"
click at [625, 389] on p "[PERSON_NAME]" at bounding box center [610, 396] width 106 height 15
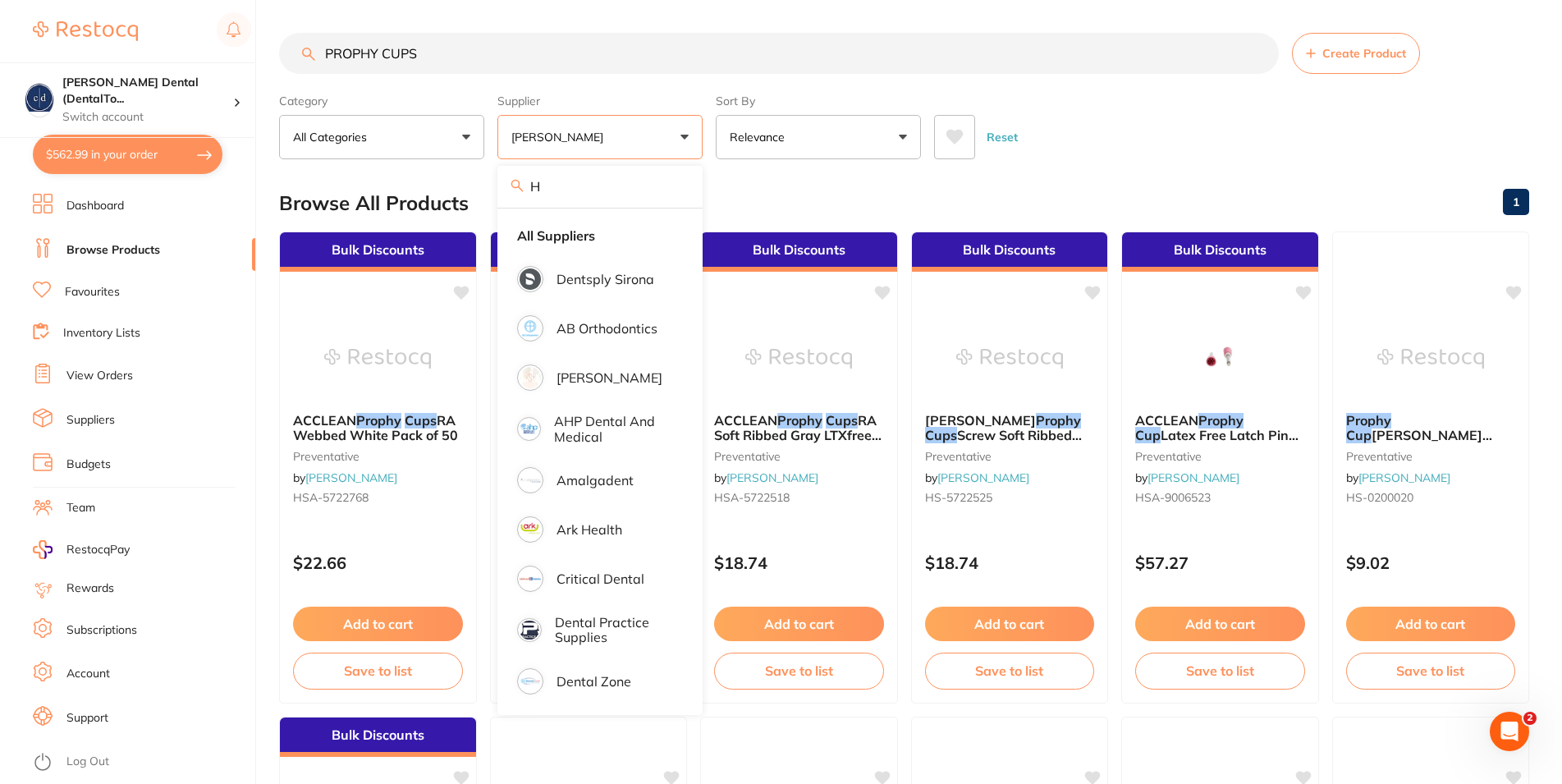
click at [466, 49] on input "PROPHY CUPS" at bounding box center [779, 54] width 999 height 41
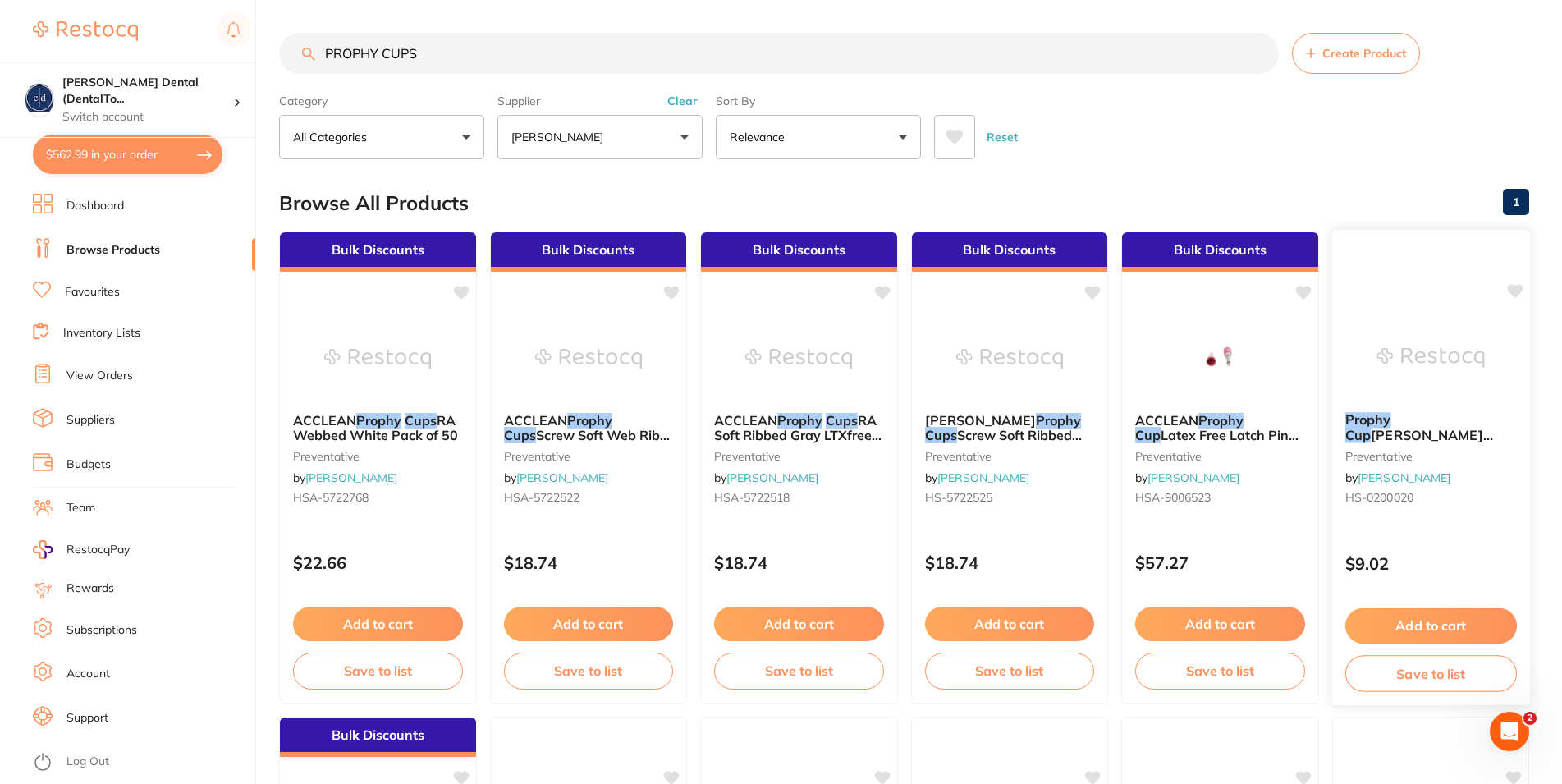
click at [1454, 427] on span "[PERSON_NAME] Latch Metal Pack of 50" at bounding box center [1419, 442] width 148 height 32
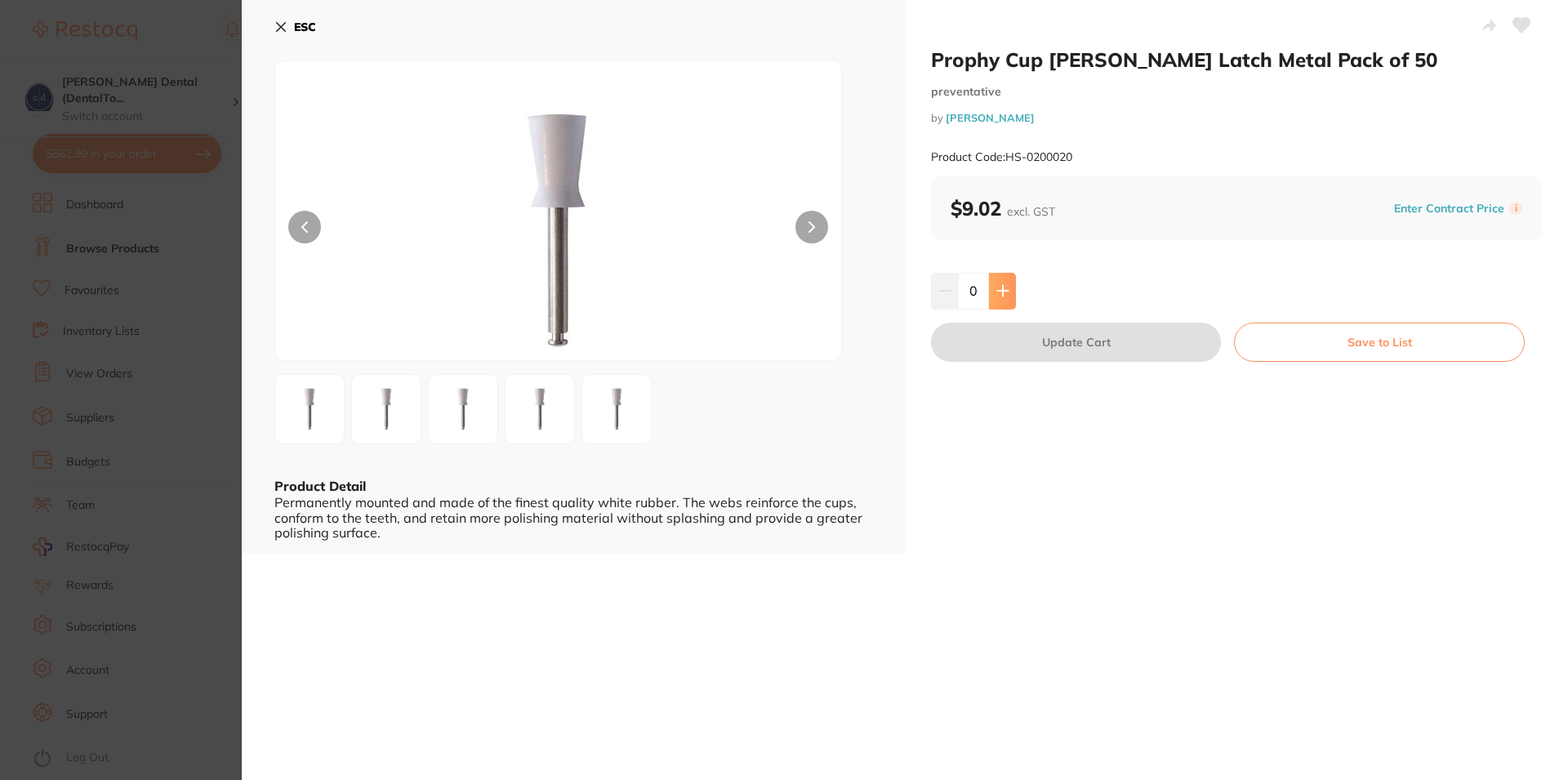
click at [1002, 291] on icon at bounding box center [1003, 291] width 11 height 11
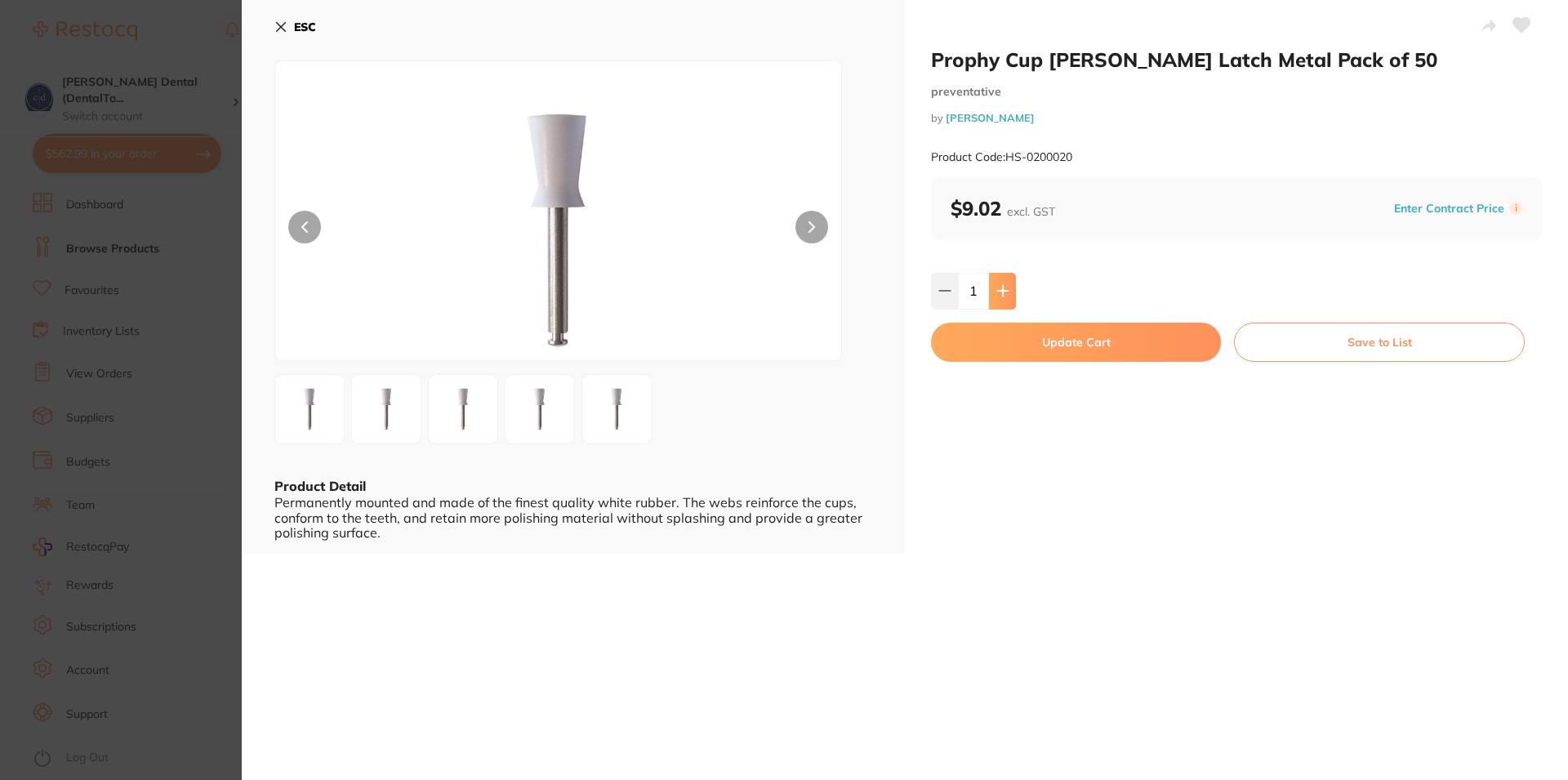
click at [1002, 291] on icon at bounding box center [1003, 291] width 11 height 11
click at [1001, 288] on icon at bounding box center [1003, 290] width 13 height 13
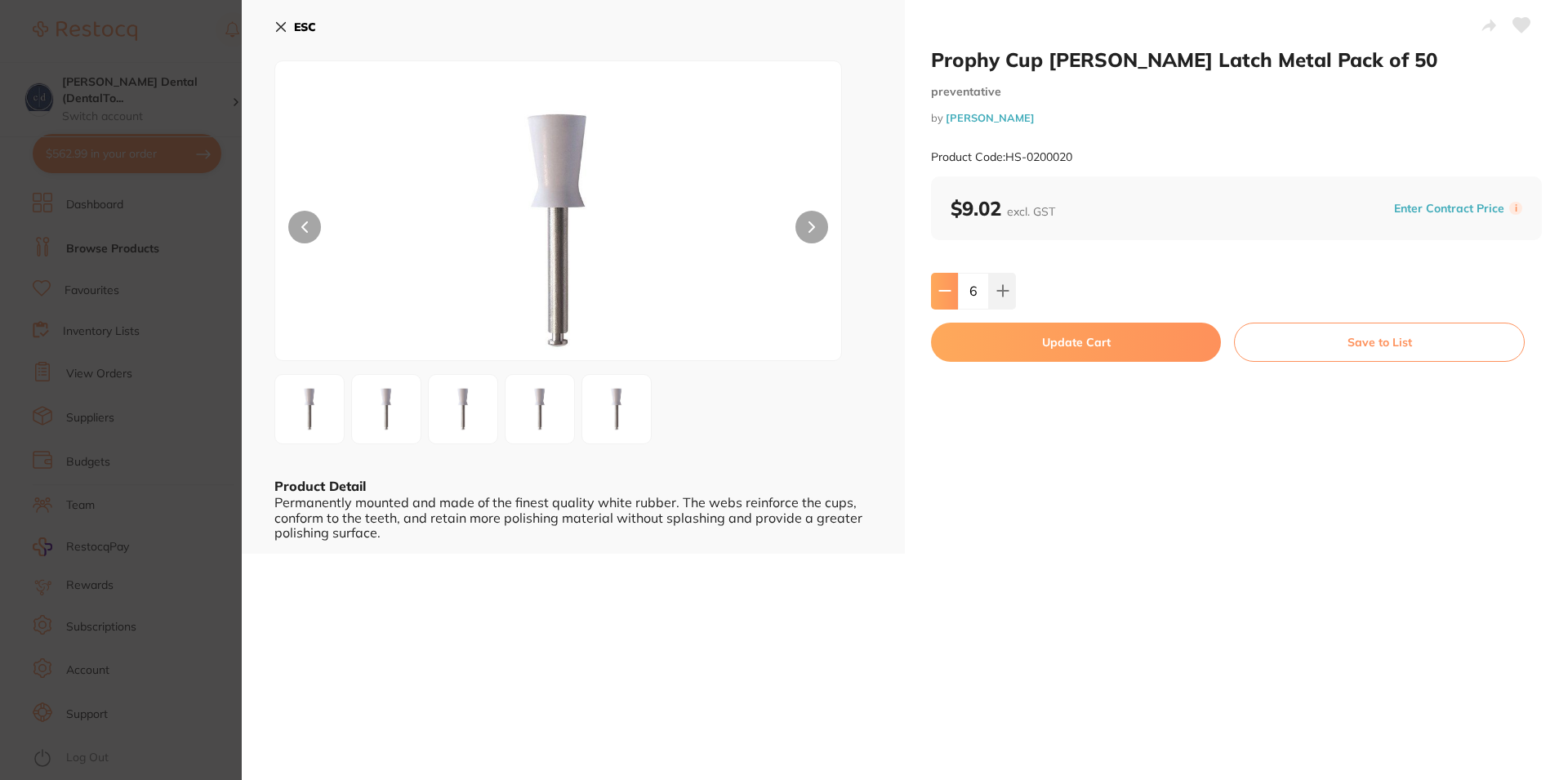
click at [938, 287] on icon at bounding box center [945, 290] width 13 height 13
click at [999, 285] on button at bounding box center [1002, 290] width 27 height 36
type input "6"
click at [1068, 335] on button "Update Cart" at bounding box center [1075, 342] width 290 height 40
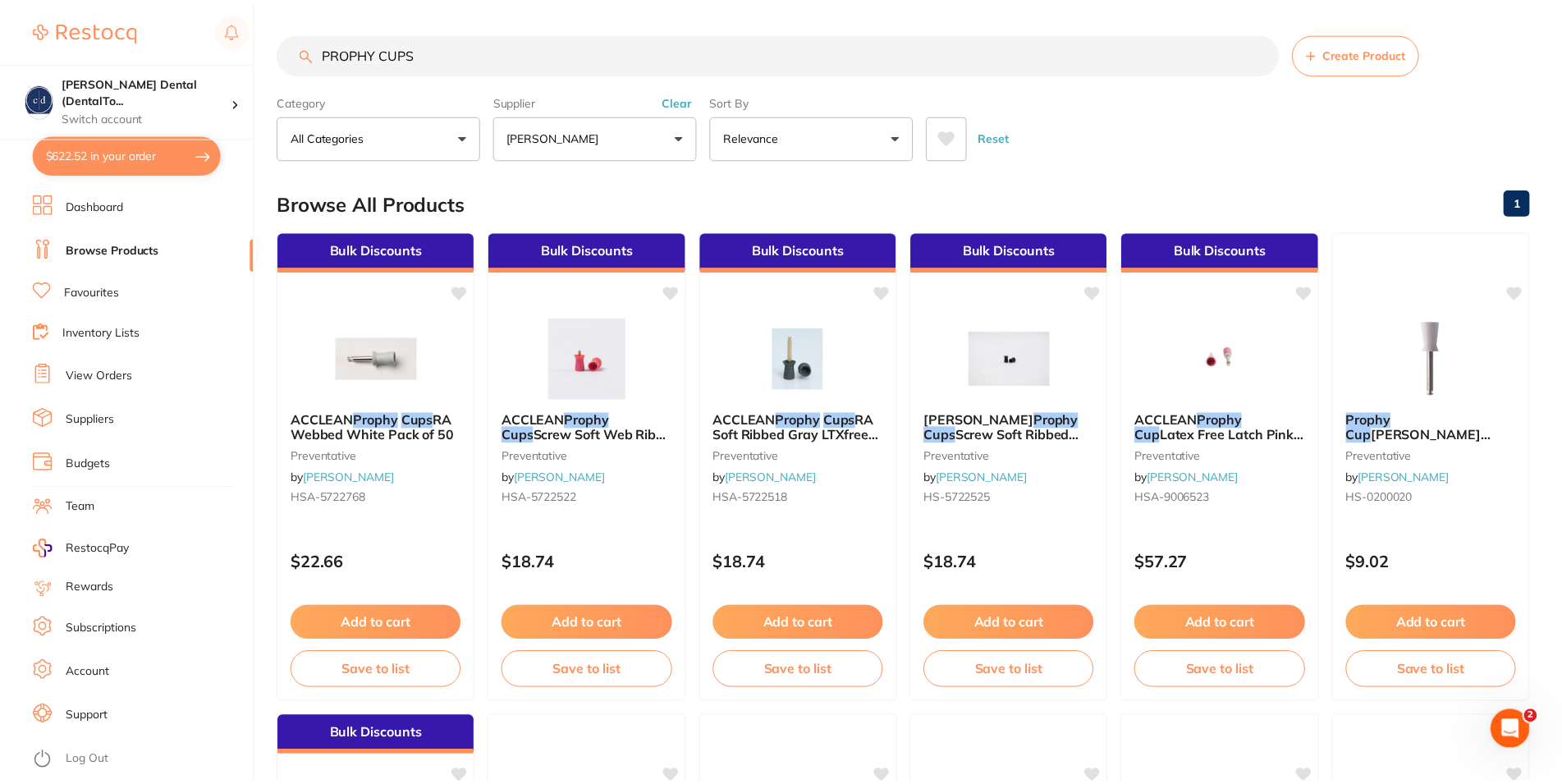
scroll to position [20, 0]
